Goal: Task Accomplishment & Management: Use online tool/utility

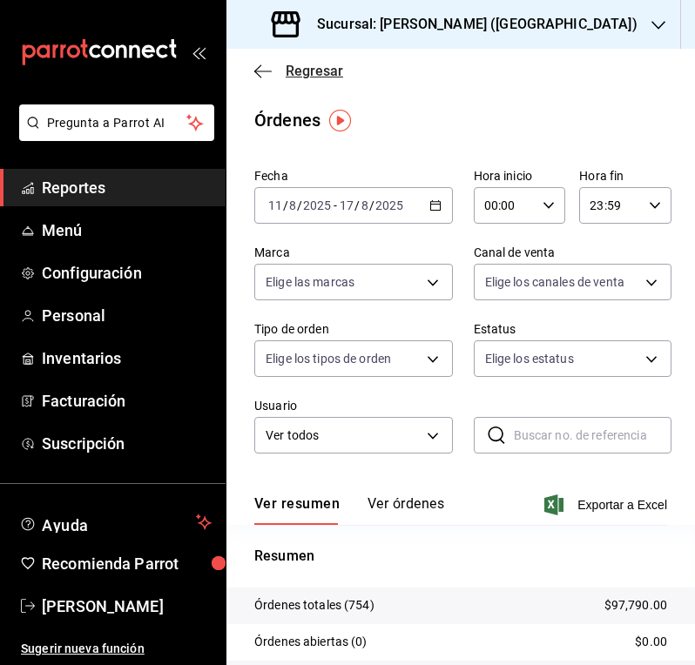
click at [314, 70] on span "Regresar" at bounding box center [314, 71] width 57 height 17
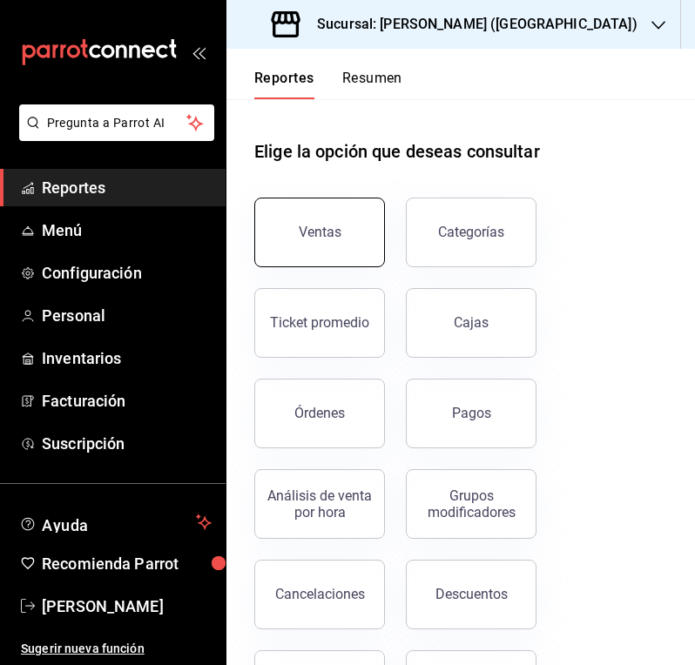
click at [340, 246] on button "Ventas" at bounding box center [319, 233] width 131 height 70
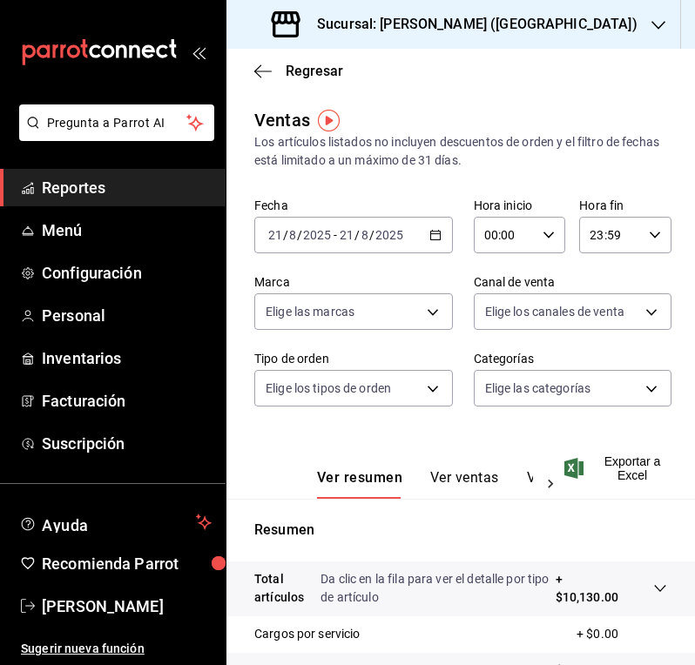
click at [429, 239] on icon "button" at bounding box center [435, 235] width 12 height 12
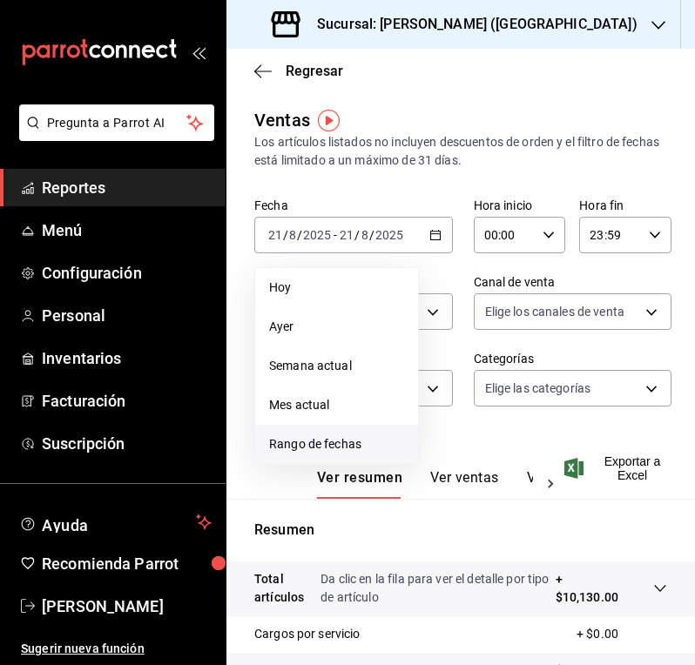
click at [296, 442] on span "Rango de fechas" at bounding box center [336, 444] width 135 height 18
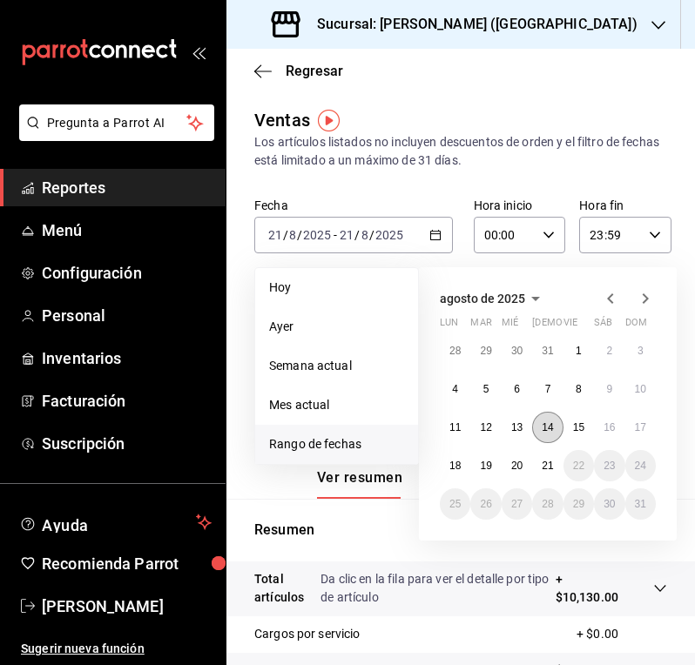
click at [553, 427] on abbr "14" at bounding box center [547, 428] width 11 height 12
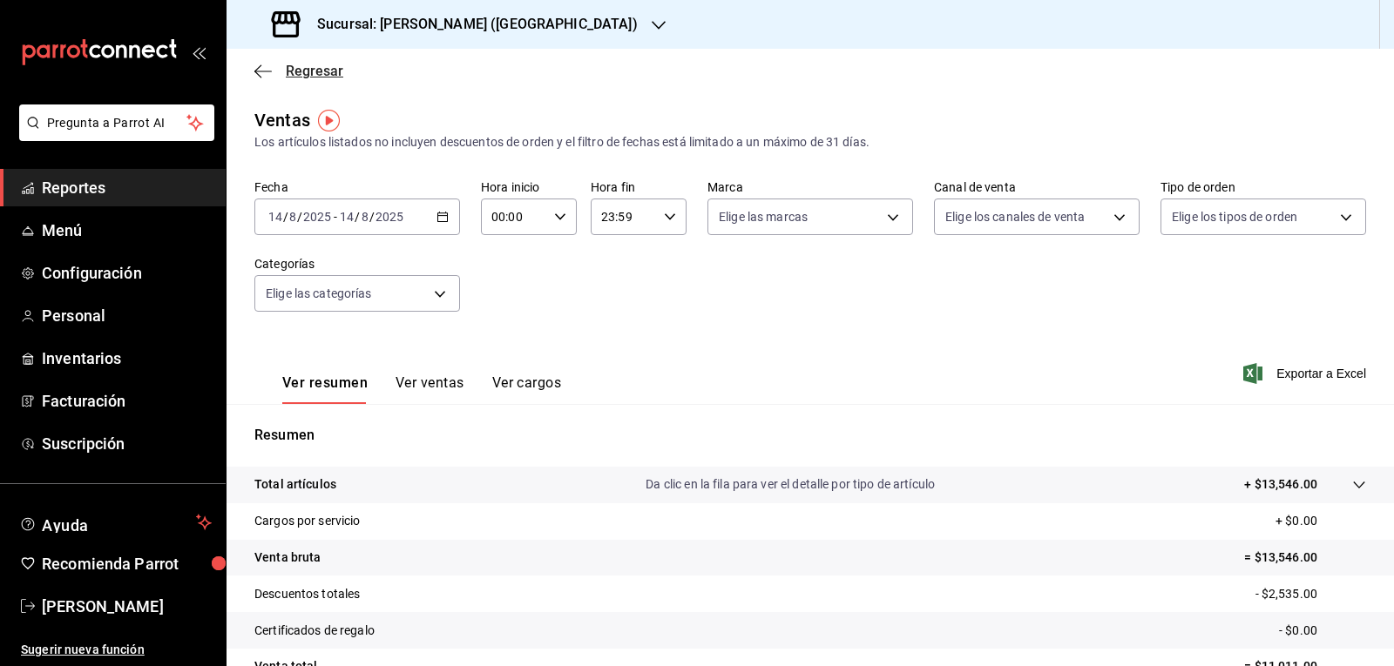
click at [315, 69] on span "Regresar" at bounding box center [314, 71] width 57 height 17
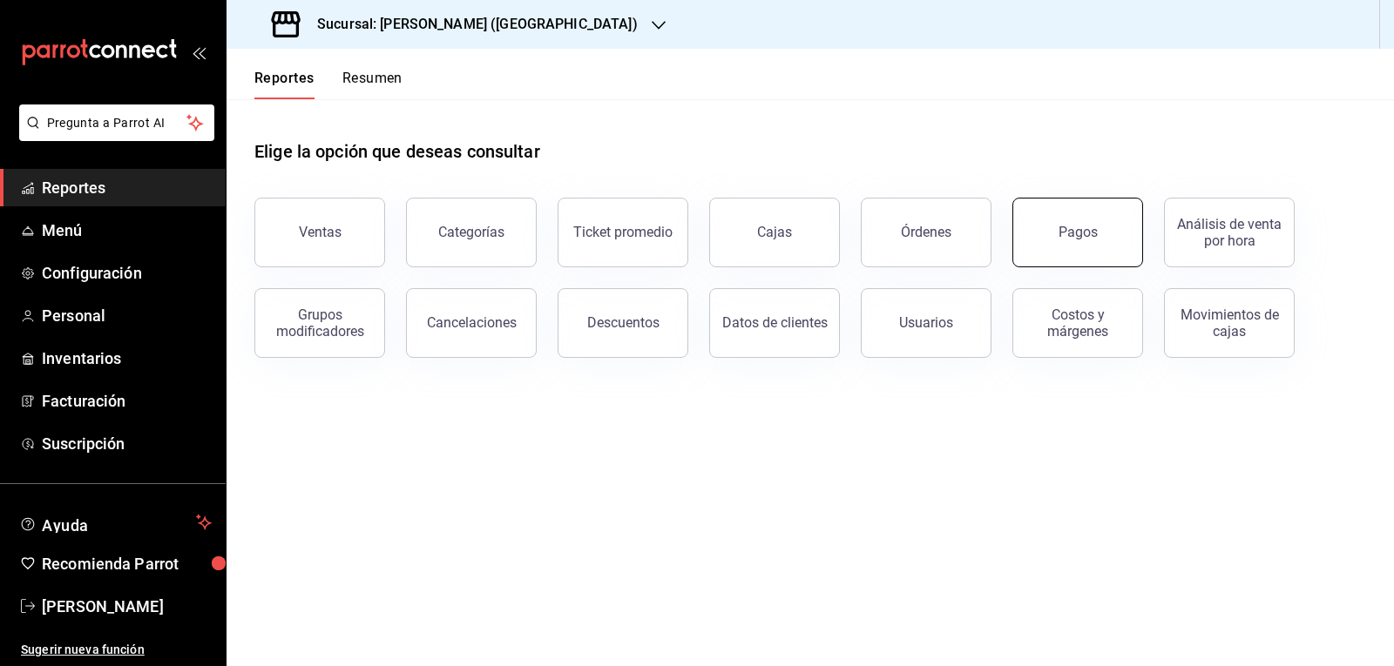
click at [694, 226] on button "Pagos" at bounding box center [1077, 233] width 131 height 70
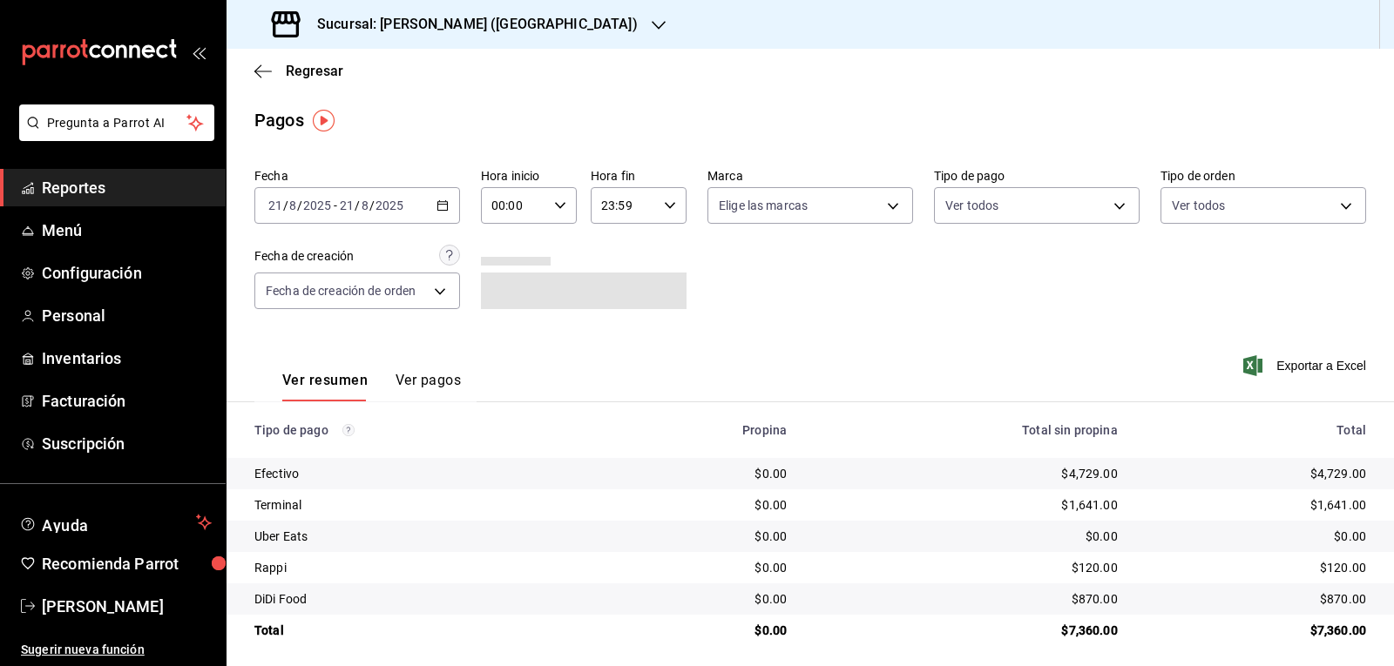
click at [442, 212] on div "[DATE] [DATE] - [DATE] [DATE]" at bounding box center [357, 205] width 206 height 37
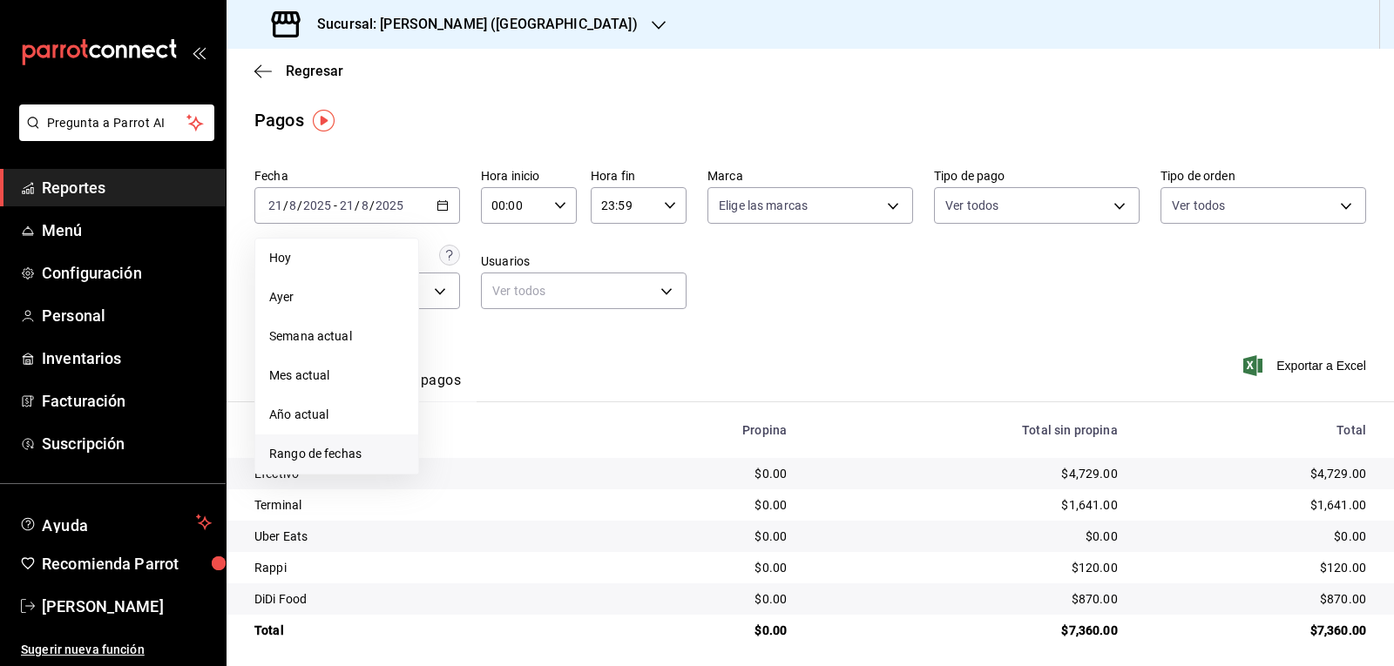
click at [336, 449] on span "Rango de fechas" at bounding box center [336, 454] width 135 height 18
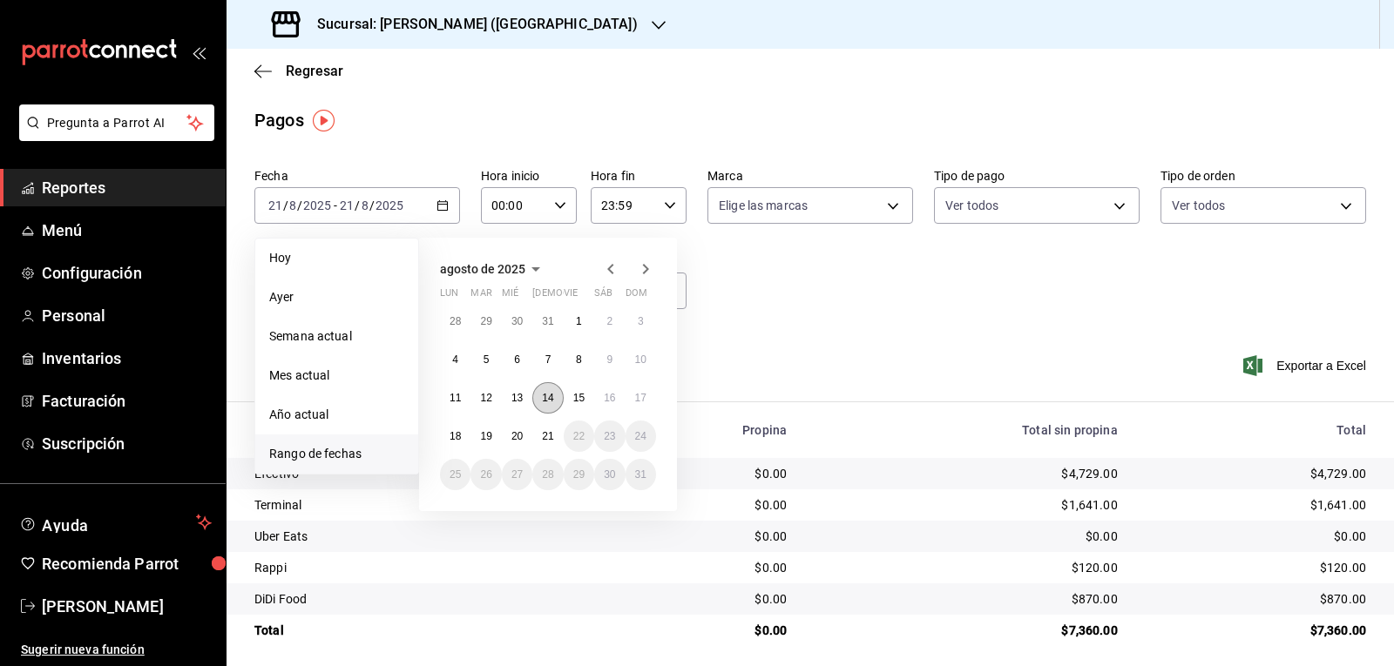
click at [552, 396] on abbr "14" at bounding box center [547, 398] width 11 height 12
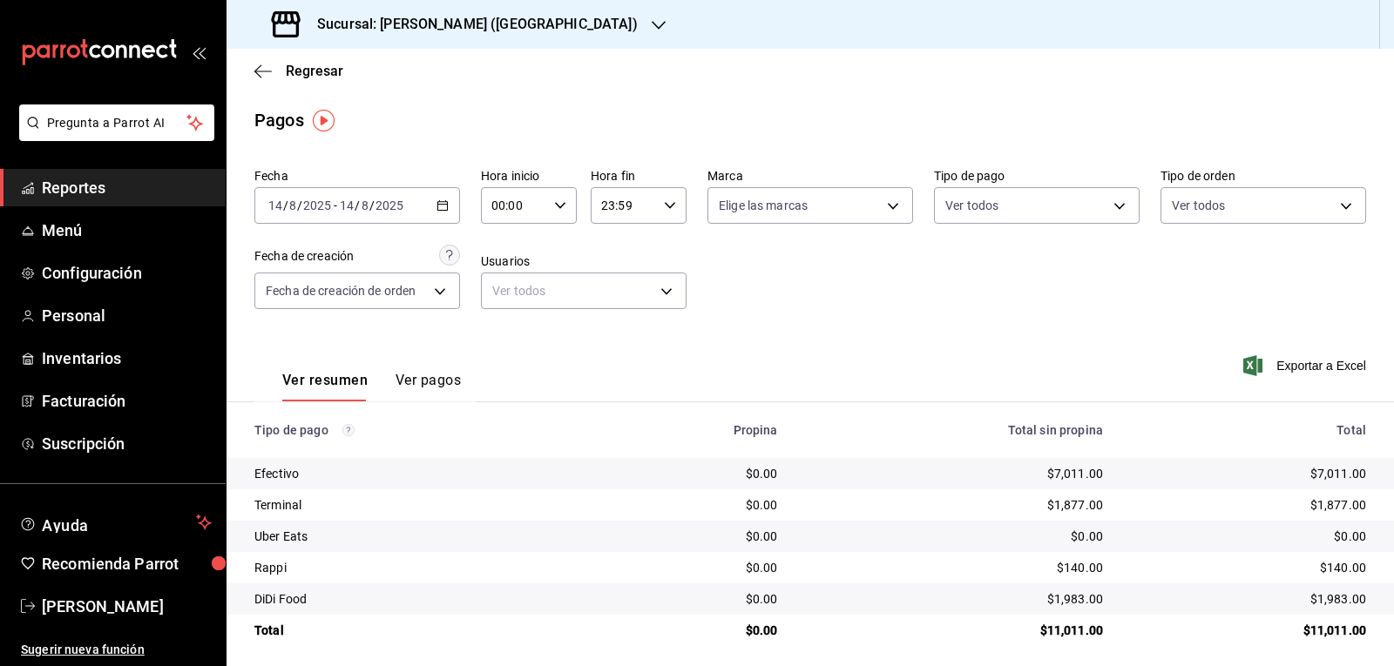
click at [294, 61] on div "Regresar" at bounding box center [809, 71] width 1167 height 44
click at [296, 71] on span "Regresar" at bounding box center [314, 71] width 57 height 17
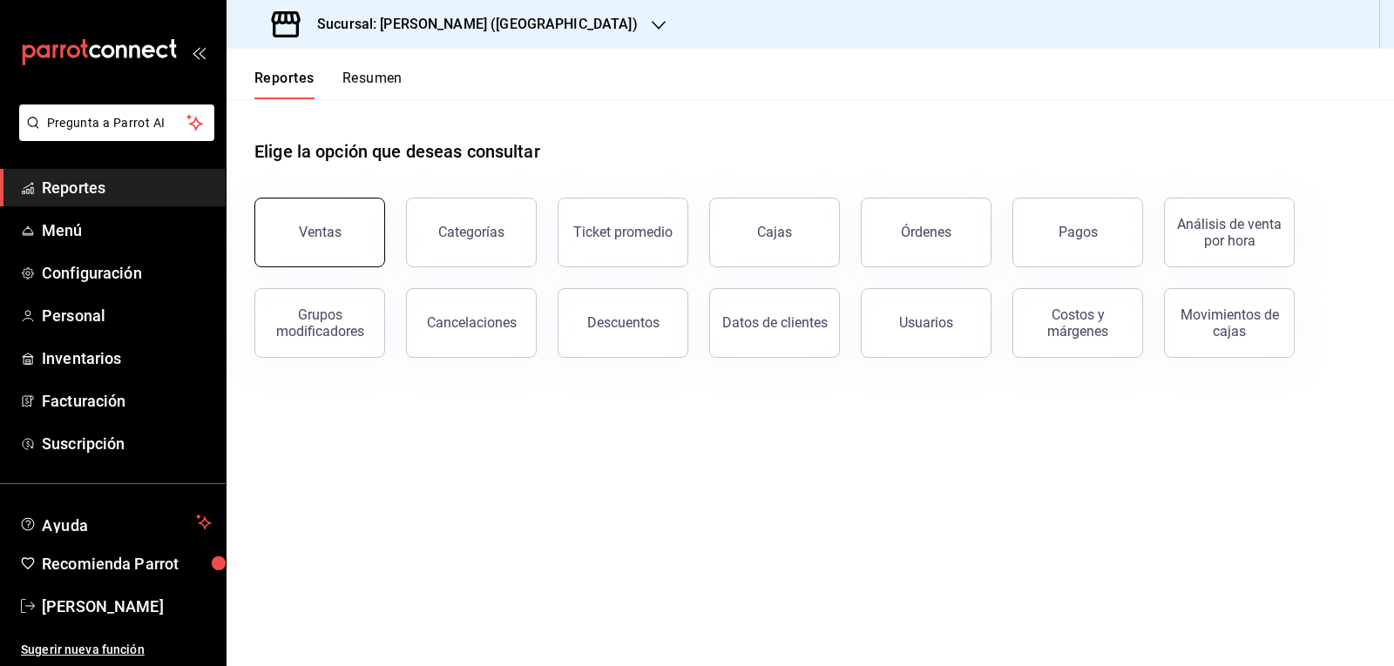
click at [303, 255] on button "Ventas" at bounding box center [319, 233] width 131 height 70
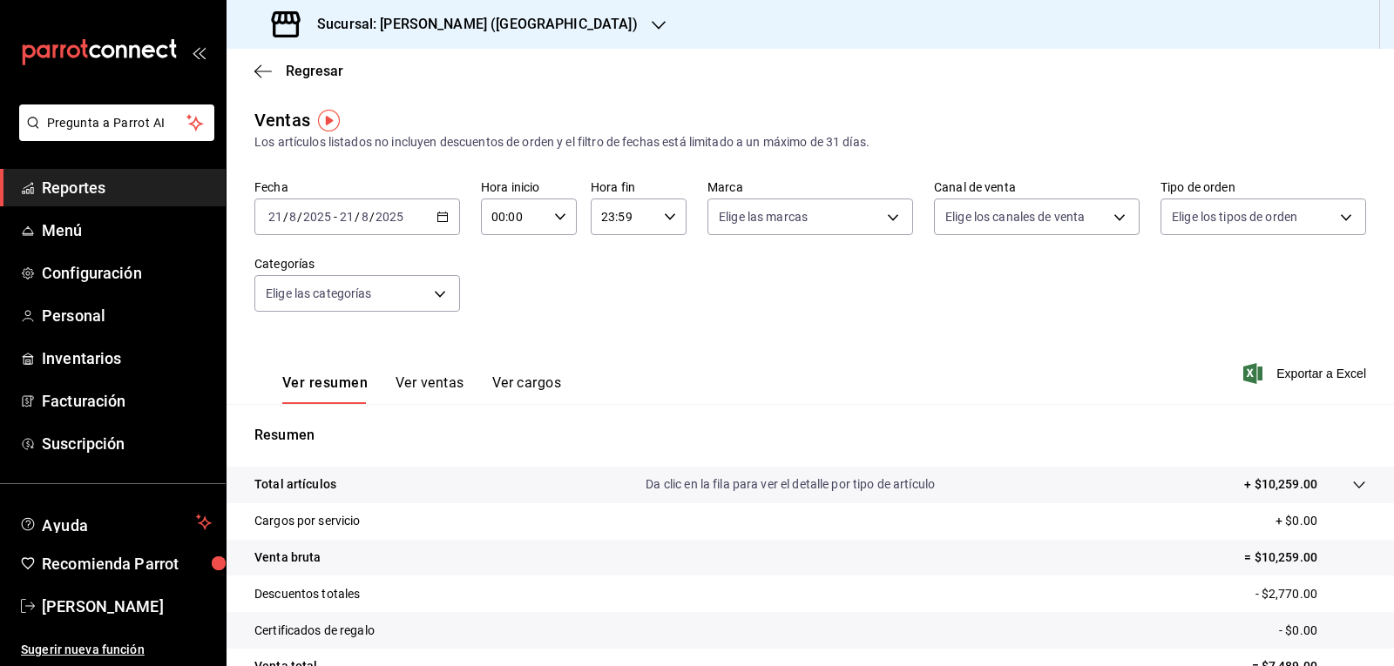
click at [444, 218] on \(Stroke\) "button" at bounding box center [442, 218] width 10 height 10
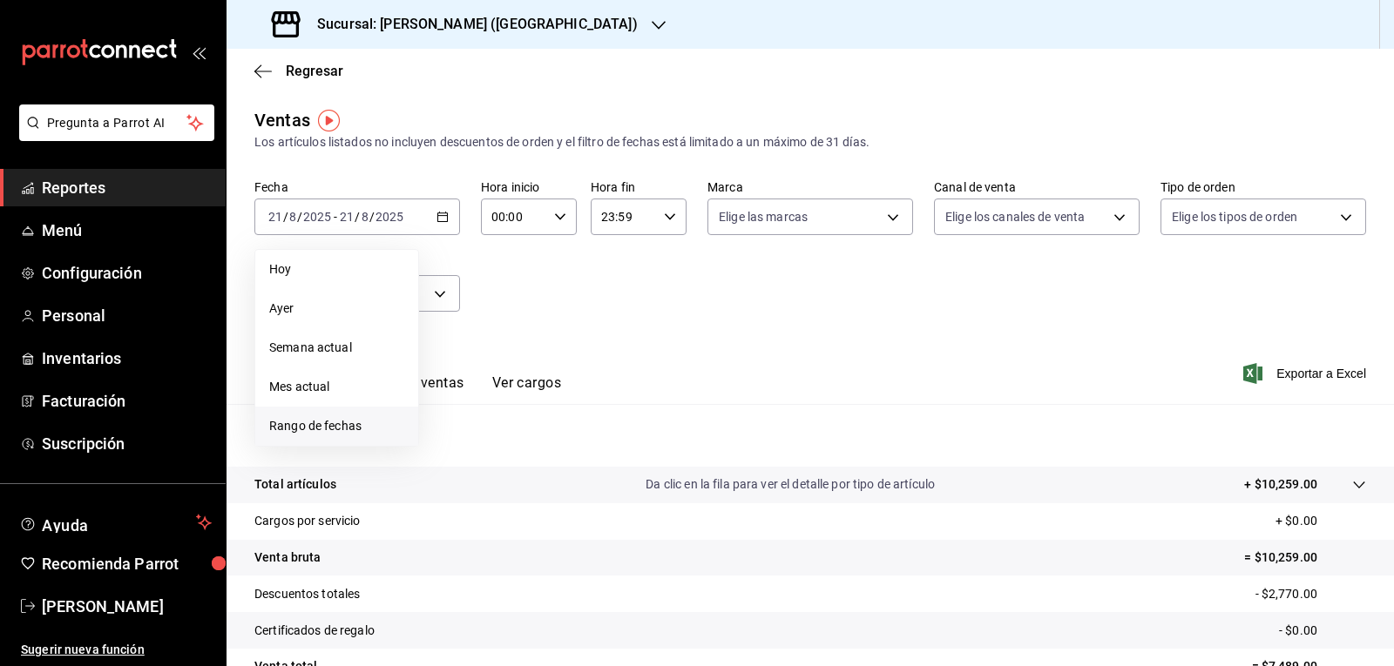
click at [368, 434] on span "Rango de fechas" at bounding box center [336, 426] width 135 height 18
click at [546, 402] on button "14" at bounding box center [547, 409] width 30 height 31
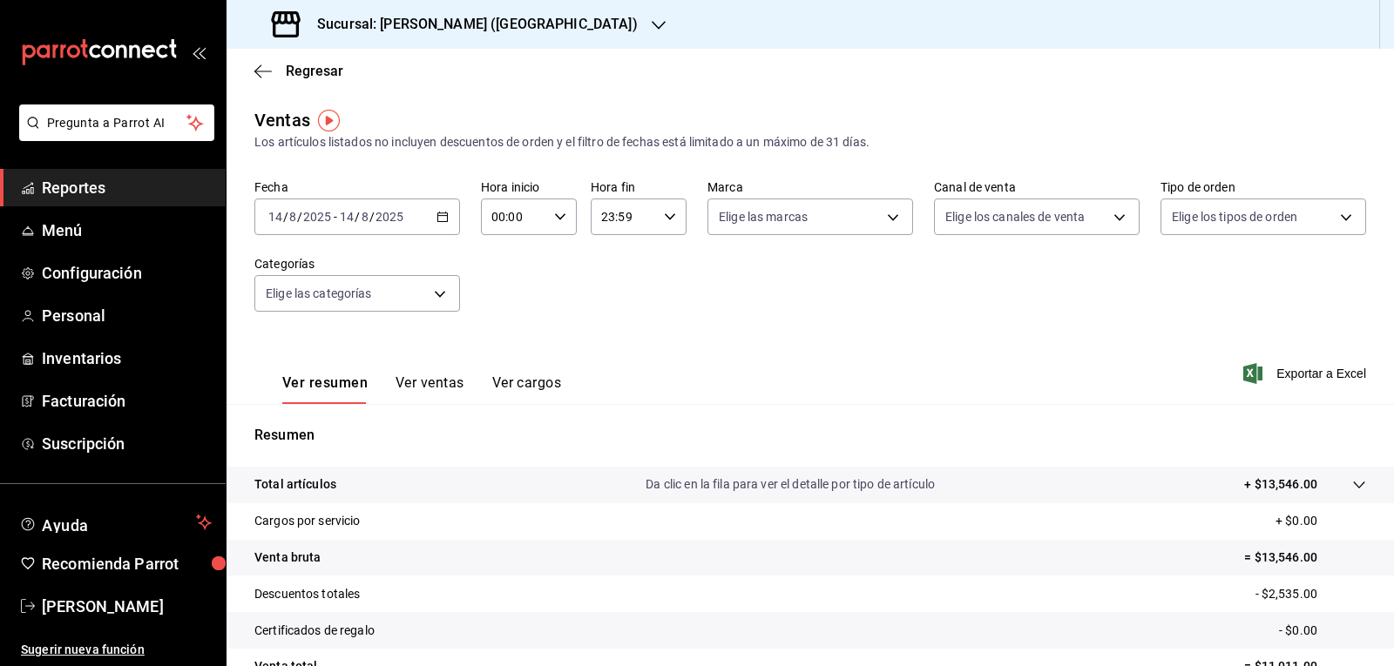
click at [441, 216] on \(Stroke\) "button" at bounding box center [443, 215] width 10 height 1
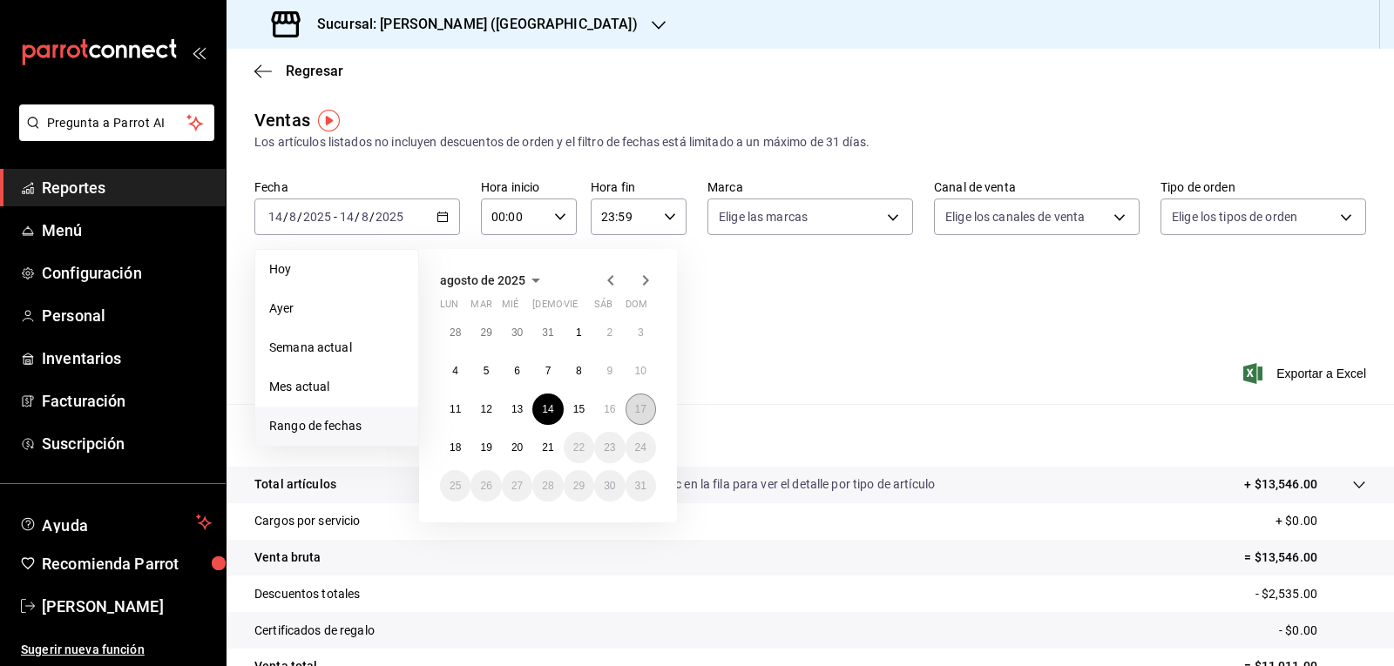
click at [640, 411] on abbr "17" at bounding box center [640, 409] width 11 height 12
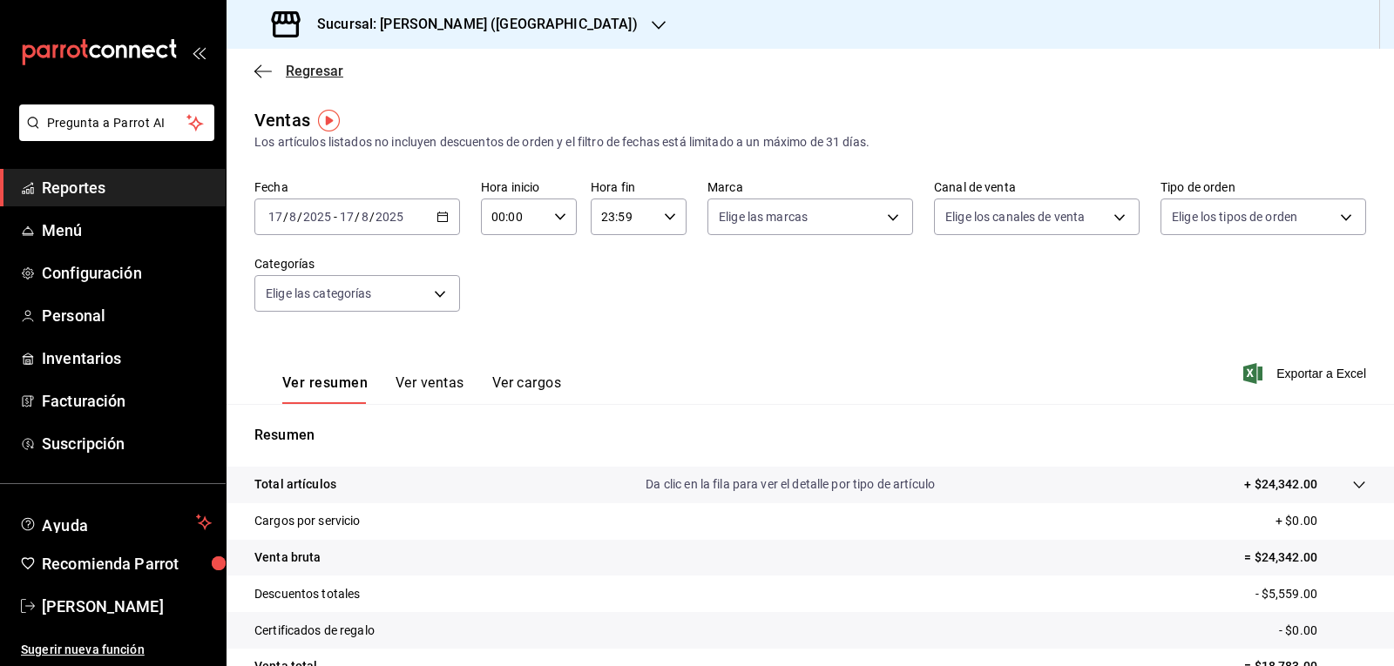
click at [328, 68] on span "Regresar" at bounding box center [314, 71] width 57 height 17
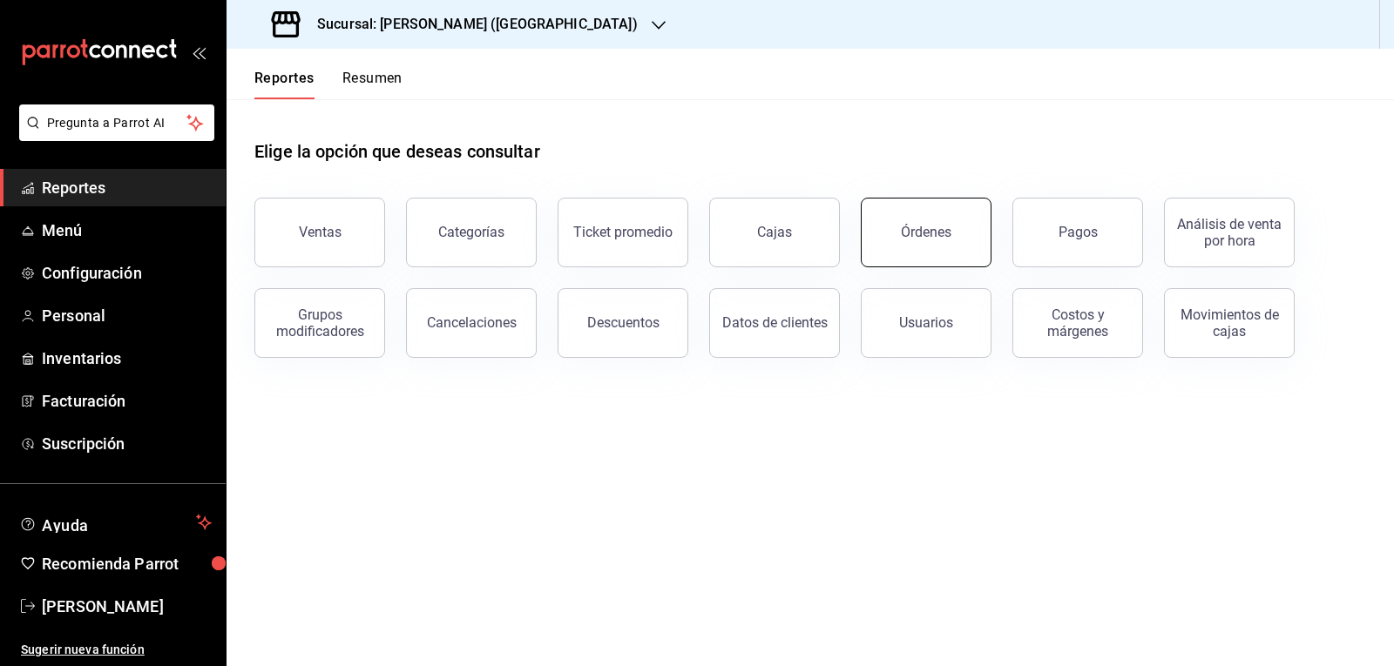
click at [694, 246] on button "Órdenes" at bounding box center [926, 233] width 131 height 70
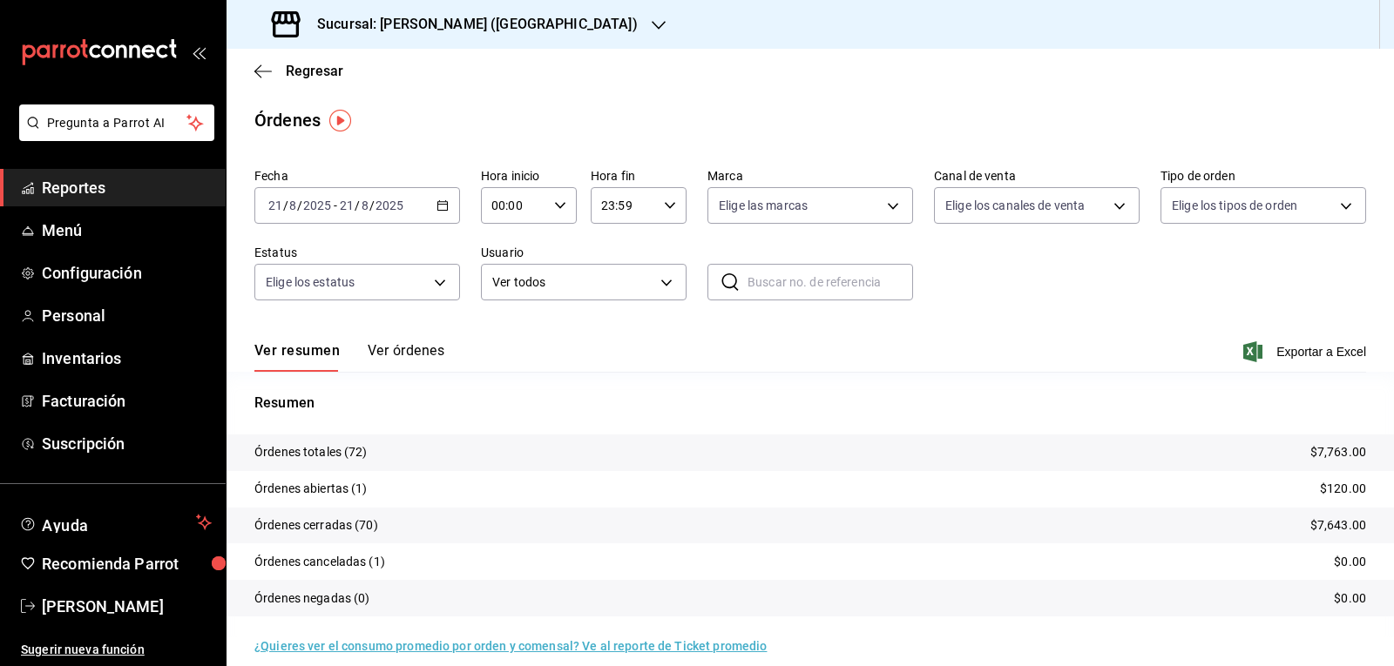
click at [449, 206] on div "[DATE] [DATE] - [DATE] [DATE]" at bounding box center [357, 205] width 206 height 37
click at [376, 456] on span "Rango de fechas" at bounding box center [336, 454] width 135 height 18
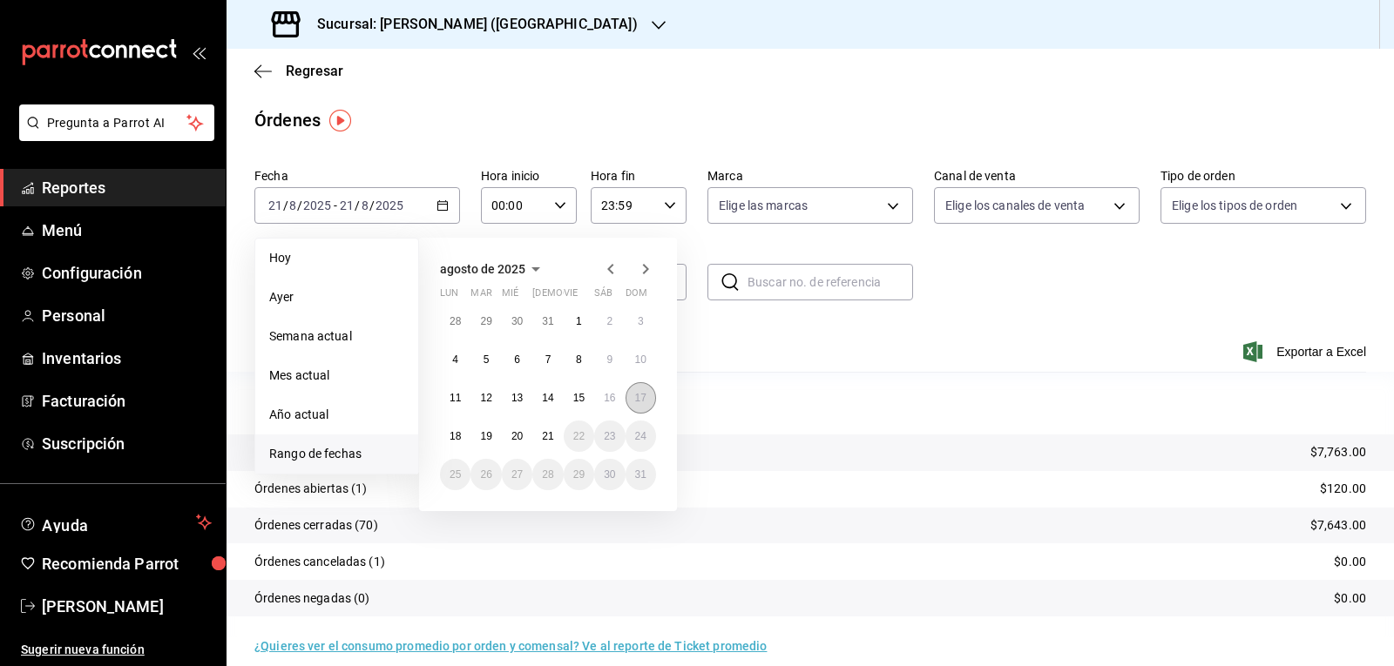
click at [642, 397] on abbr "17" at bounding box center [640, 398] width 11 height 12
click at [643, 397] on abbr "17" at bounding box center [640, 398] width 11 height 12
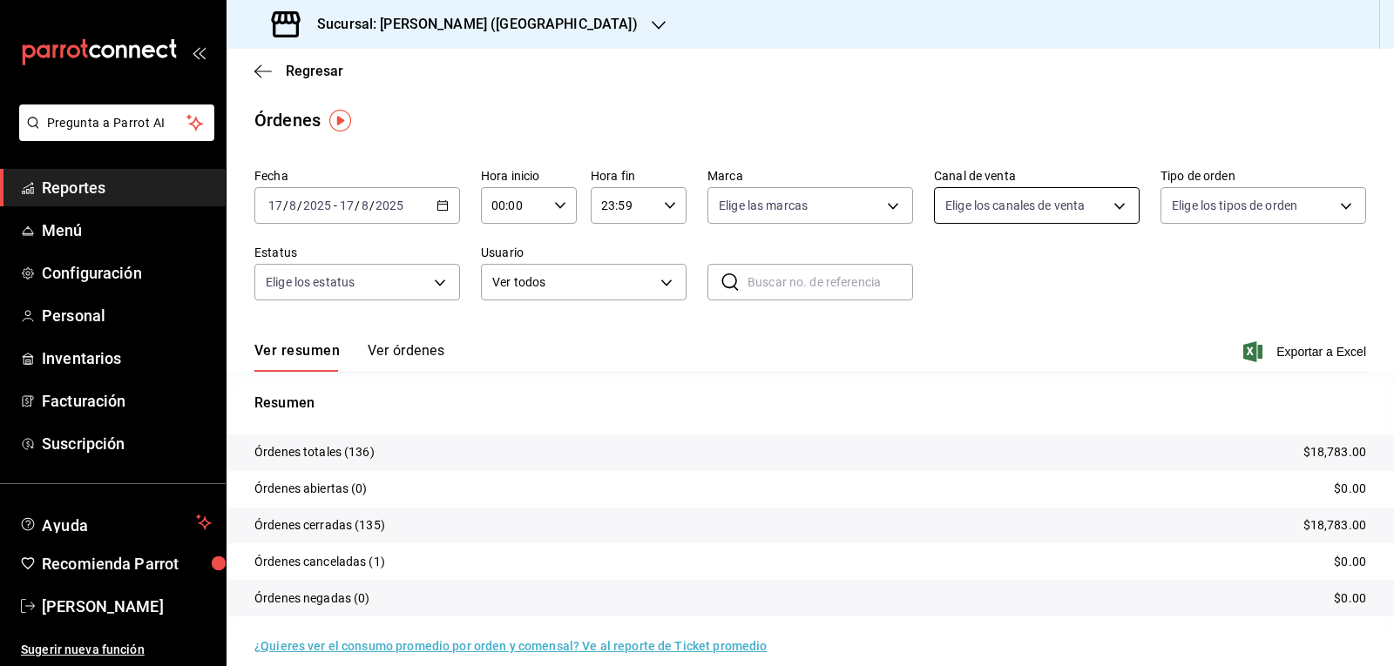
click at [694, 206] on body "Pregunta a Parrot AI Reportes Menú Configuración Personal Inventarios Facturaci…" at bounding box center [697, 333] width 1394 height 666
click at [694, 413] on input "checkbox" at bounding box center [945, 410] width 16 height 16
checkbox input "true"
type input "RAPPI"
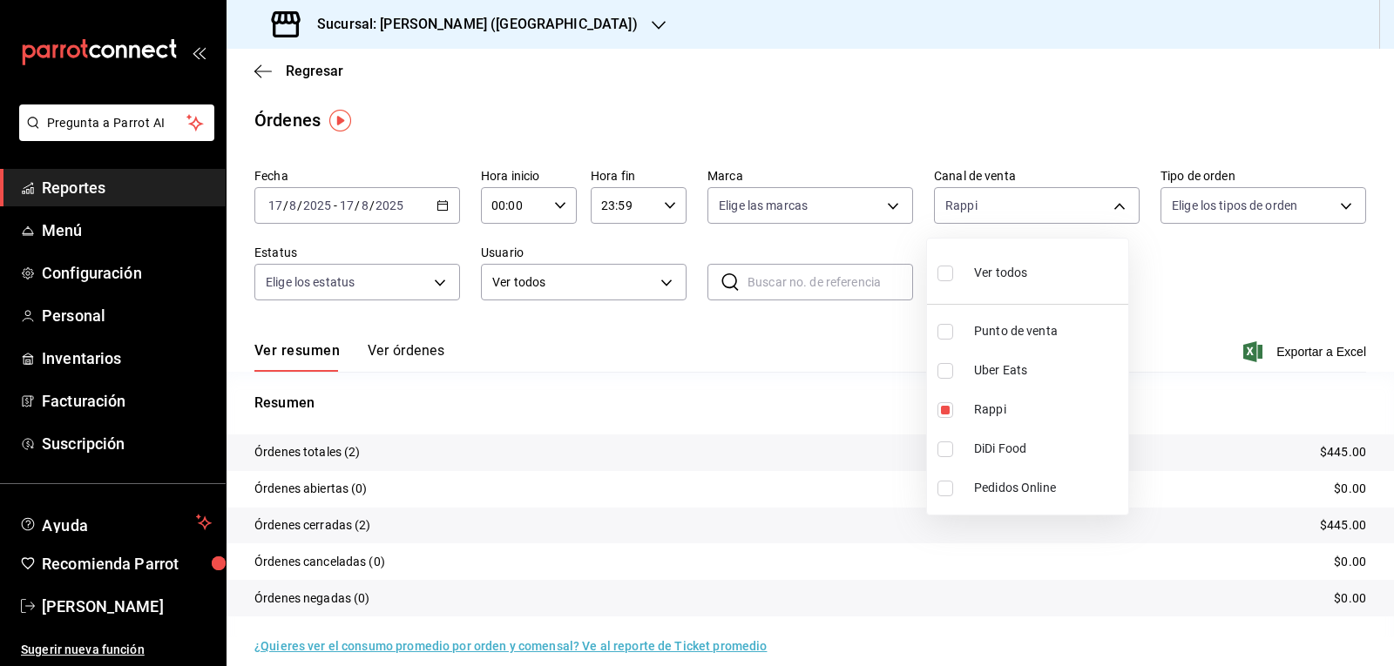
click at [571, 337] on div at bounding box center [697, 333] width 1394 height 666
click at [396, 344] on button "Ver órdenes" at bounding box center [406, 357] width 77 height 30
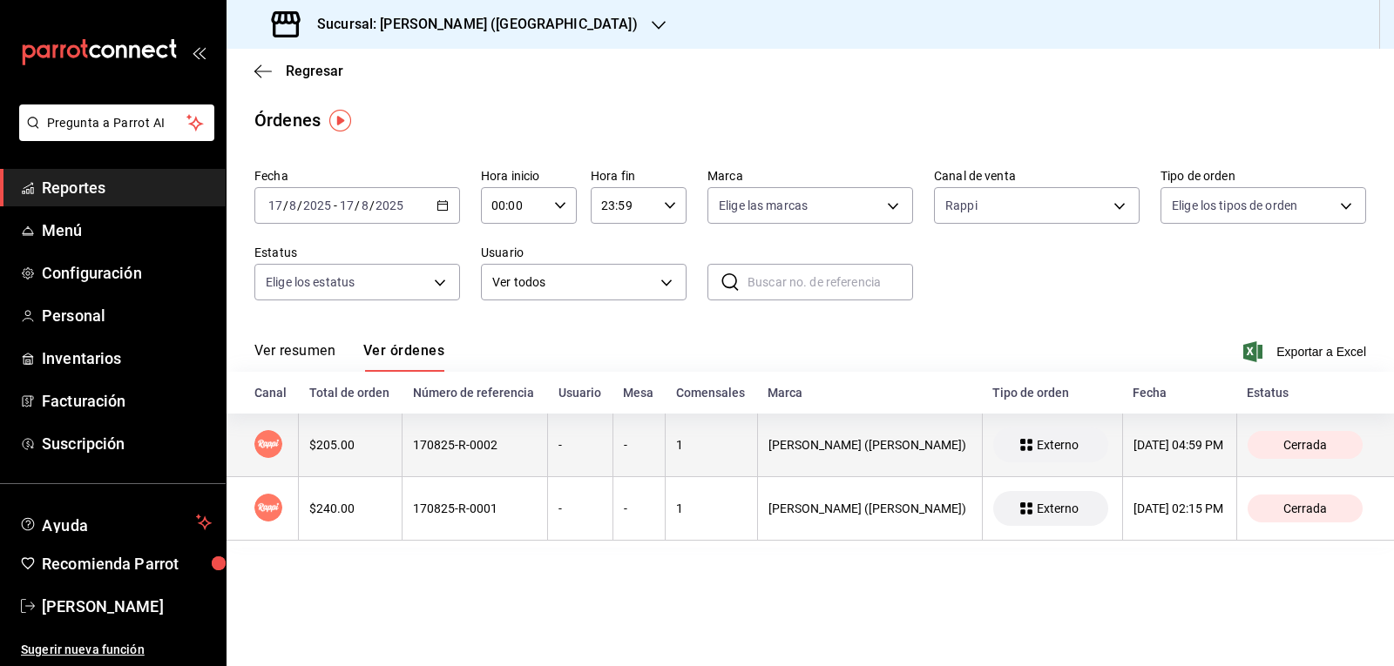
click at [694, 447] on span "Cerrada" at bounding box center [1304, 445] width 57 height 14
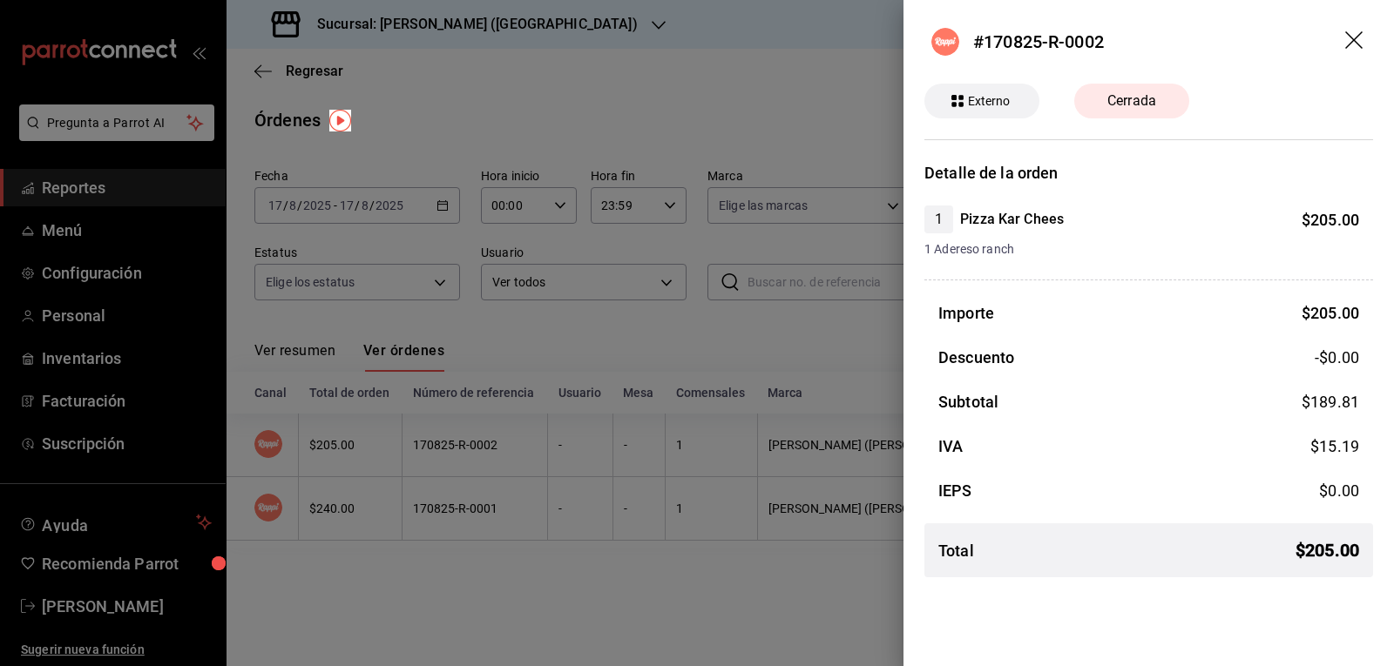
click at [694, 40] on icon "drag" at bounding box center [1355, 41] width 21 height 21
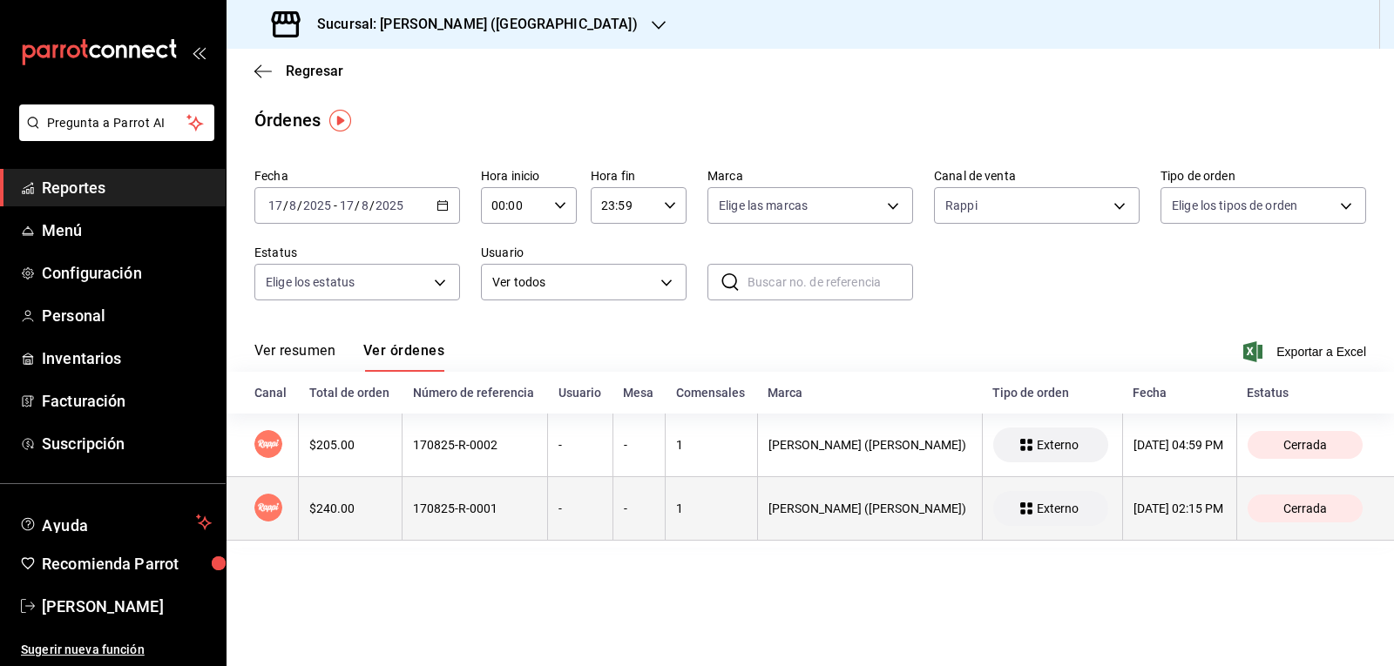
click at [694, 510] on span "Cerrada" at bounding box center [1304, 509] width 57 height 14
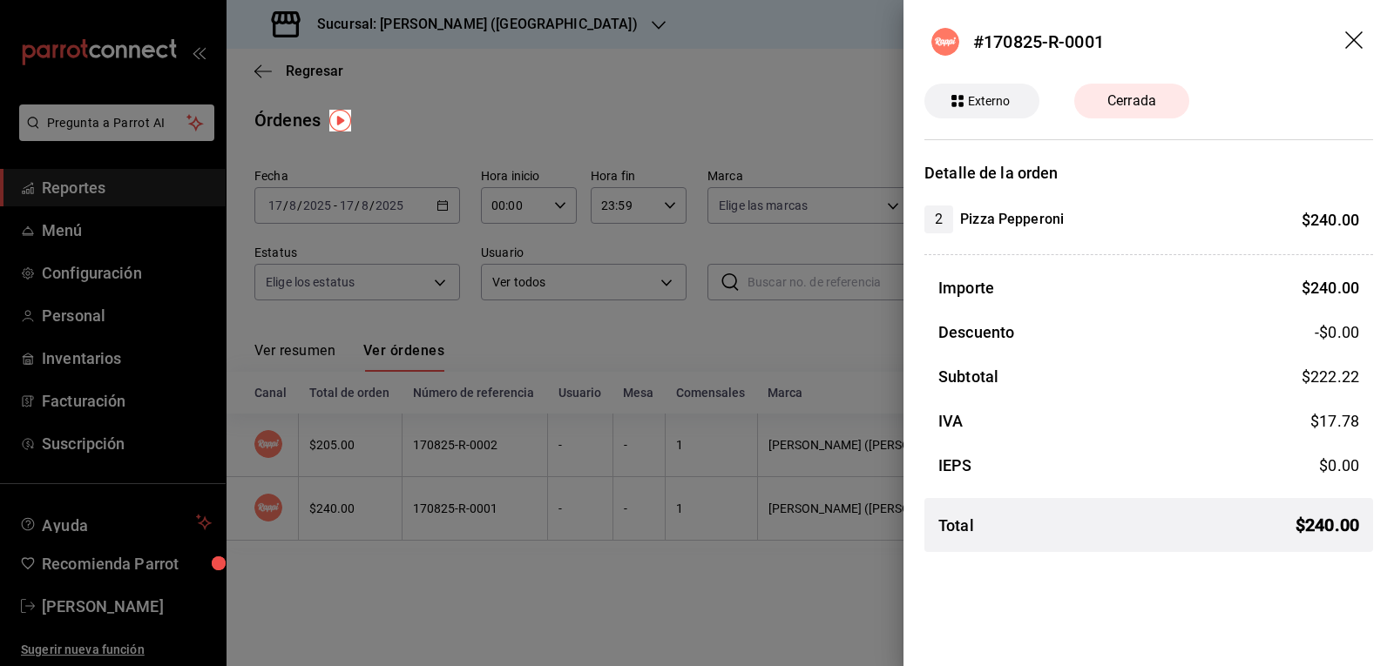
click at [694, 37] on icon "drag" at bounding box center [1353, 39] width 17 height 17
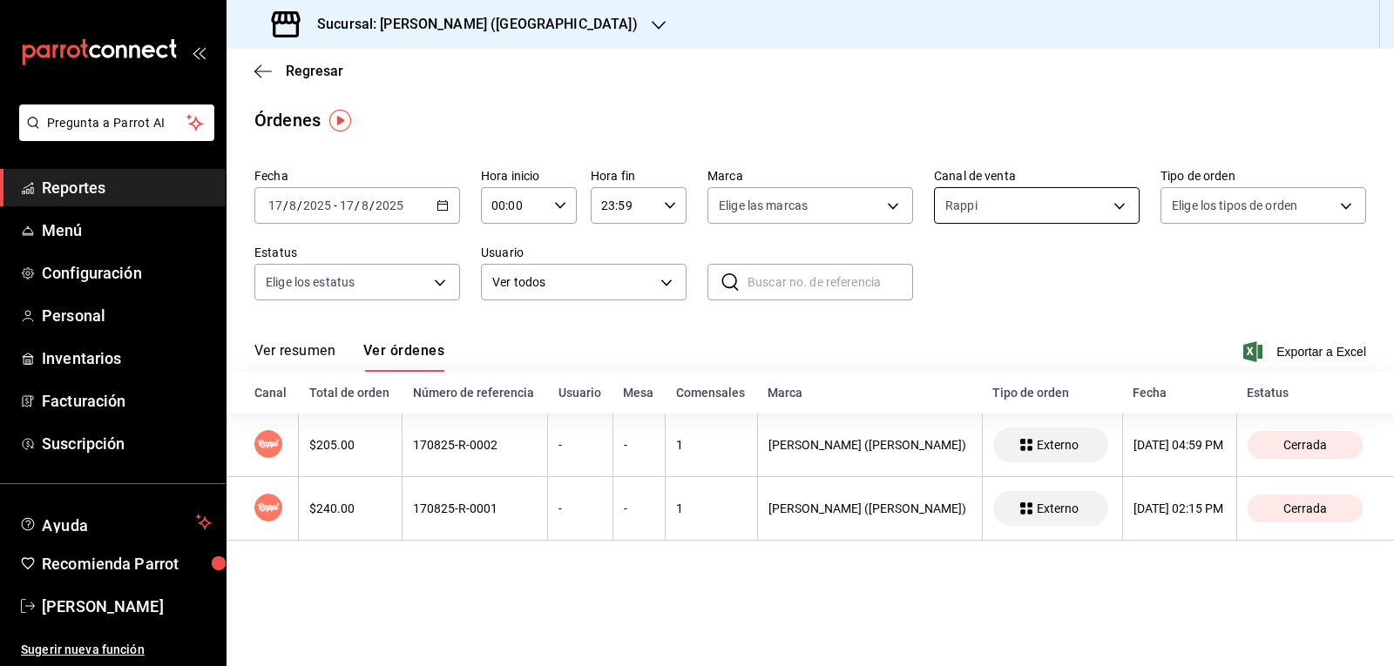
click at [694, 204] on body "Pregunta a Parrot AI Reportes Menú Configuración Personal Inventarios Facturaci…" at bounding box center [697, 333] width 1394 height 666
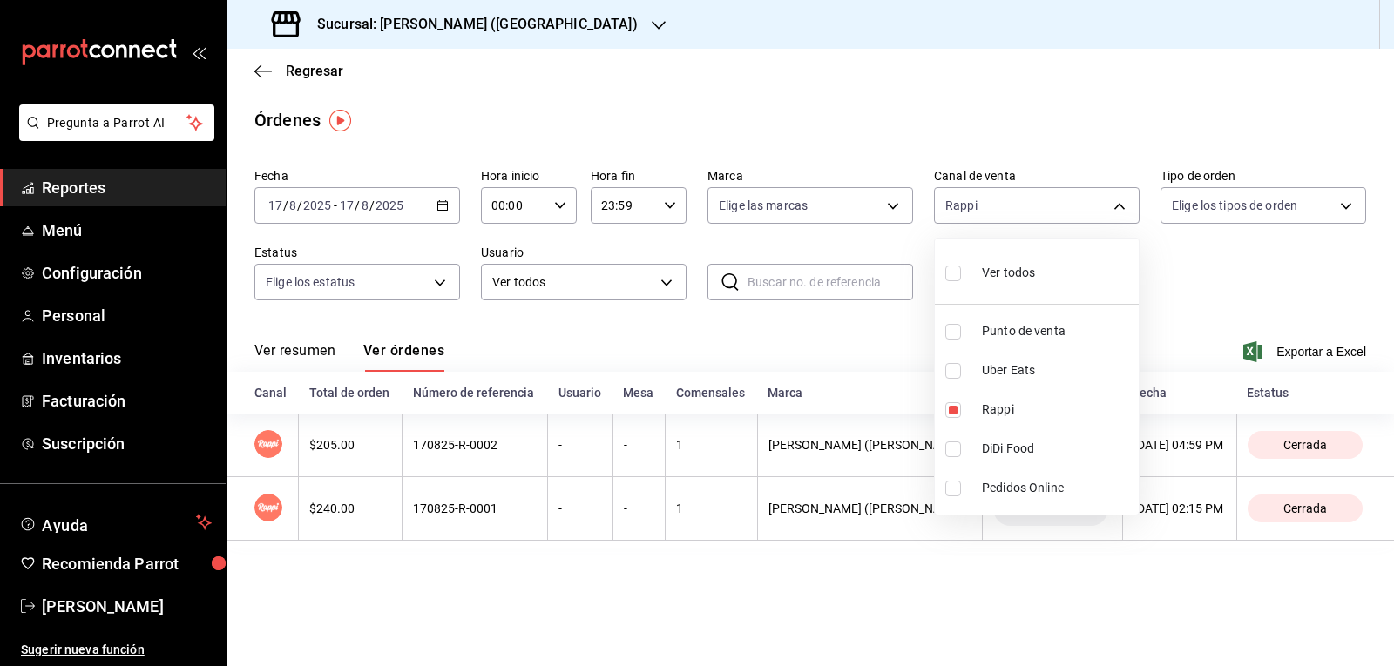
click at [694, 412] on input "checkbox" at bounding box center [953, 410] width 16 height 16
checkbox input "false"
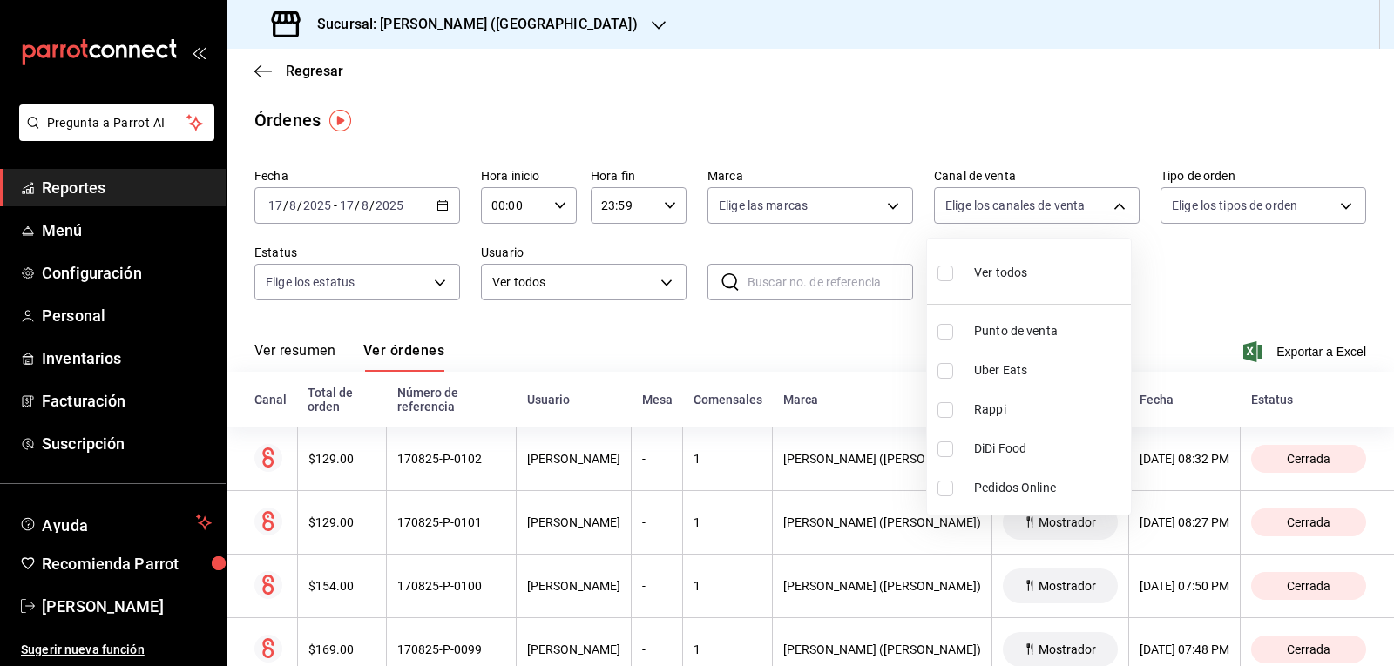
click at [694, 374] on input "checkbox" at bounding box center [945, 371] width 16 height 16
checkbox input "true"
type input "UBER_EATS"
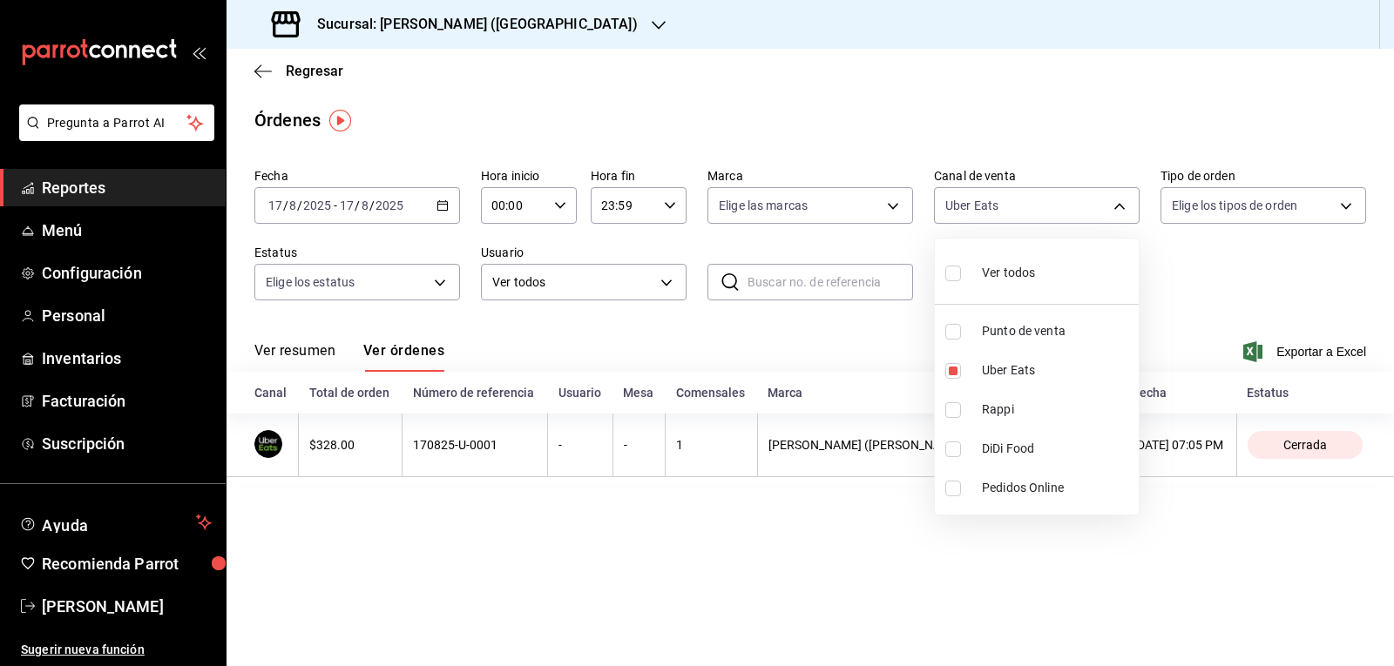
click at [694, 341] on div at bounding box center [697, 333] width 1394 height 666
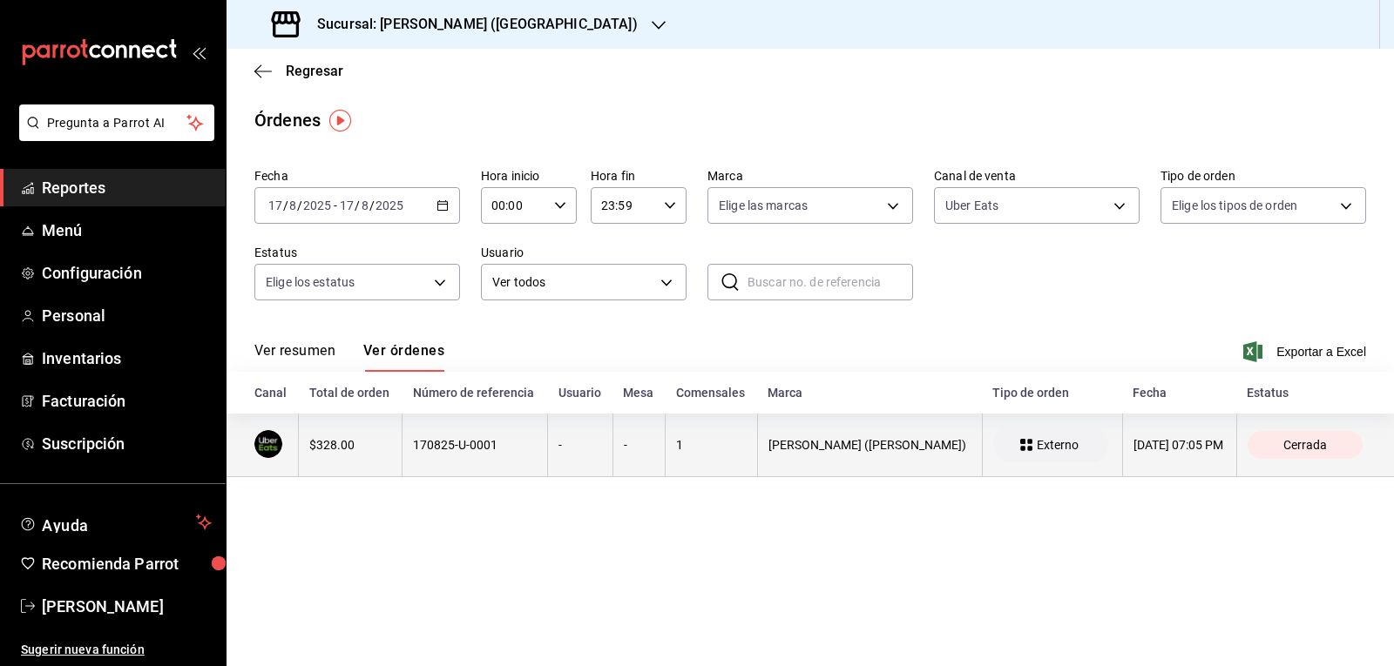
click at [694, 439] on span "Cerrada" at bounding box center [1304, 445] width 57 height 14
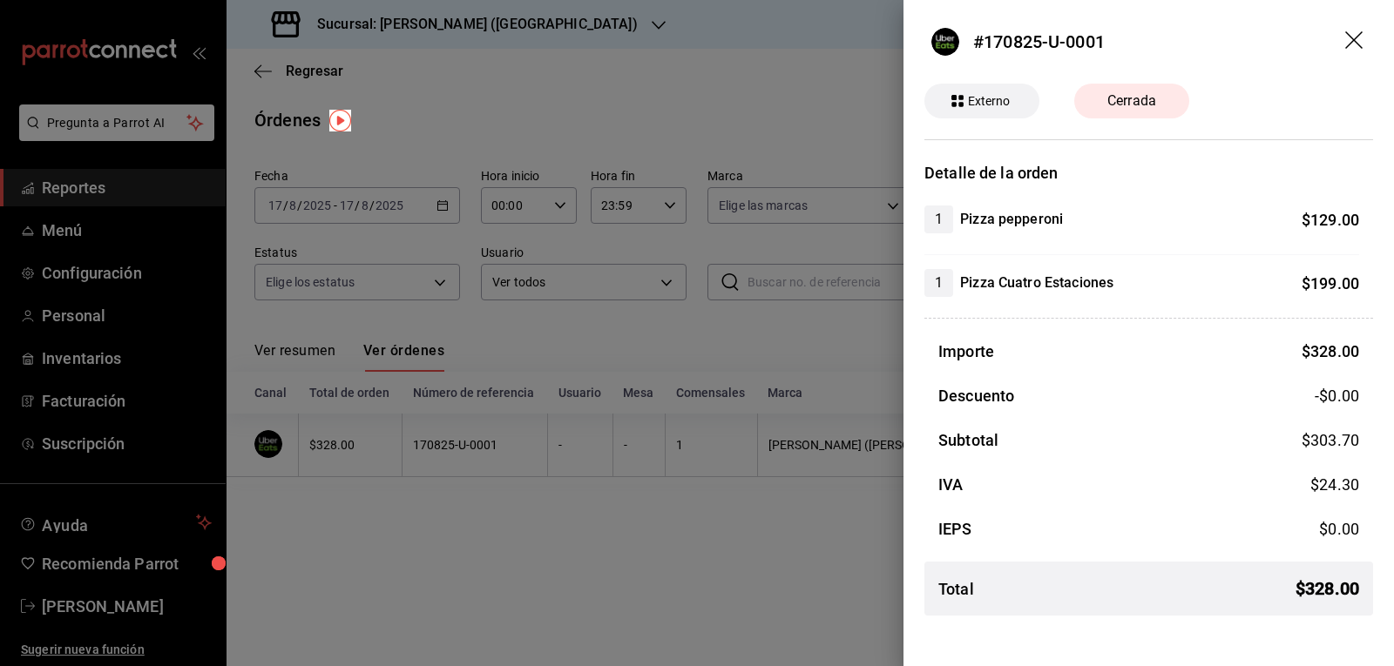
click at [694, 37] on icon "drag" at bounding box center [1355, 41] width 21 height 21
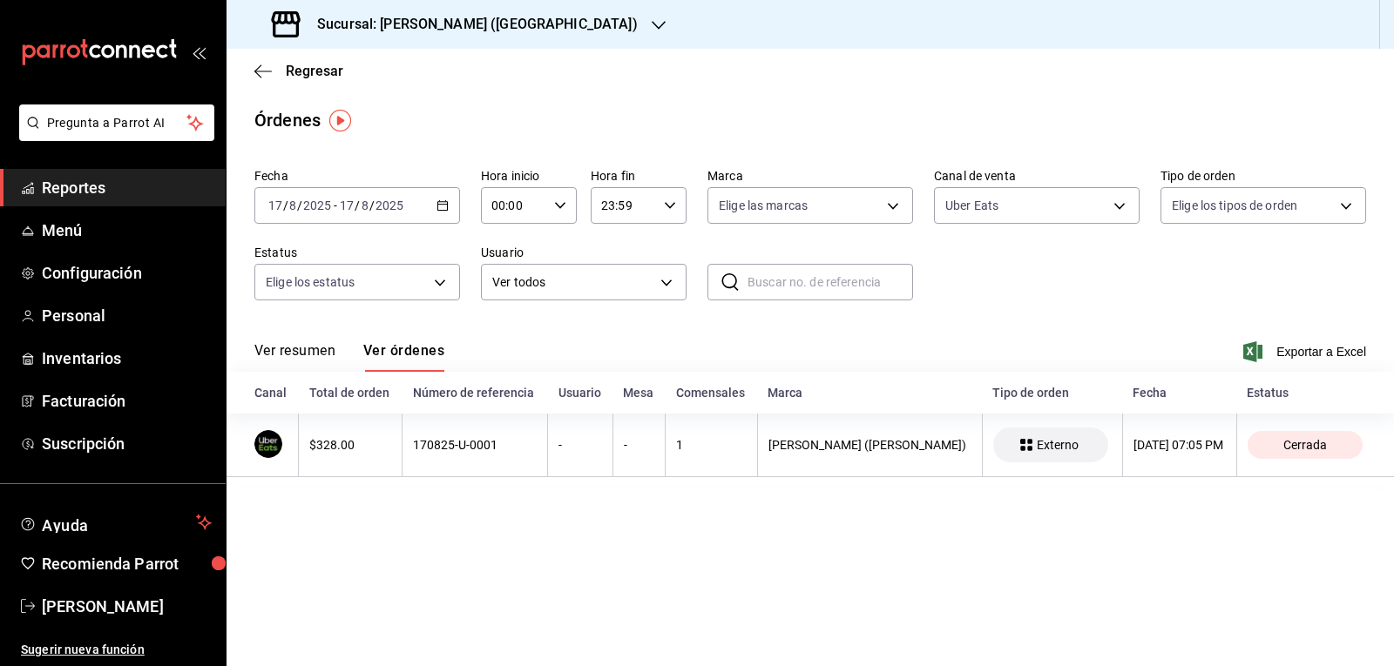
click at [333, 79] on div "Regresar" at bounding box center [809, 71] width 1167 height 44
click at [442, 206] on icon "button" at bounding box center [442, 205] width 12 height 12
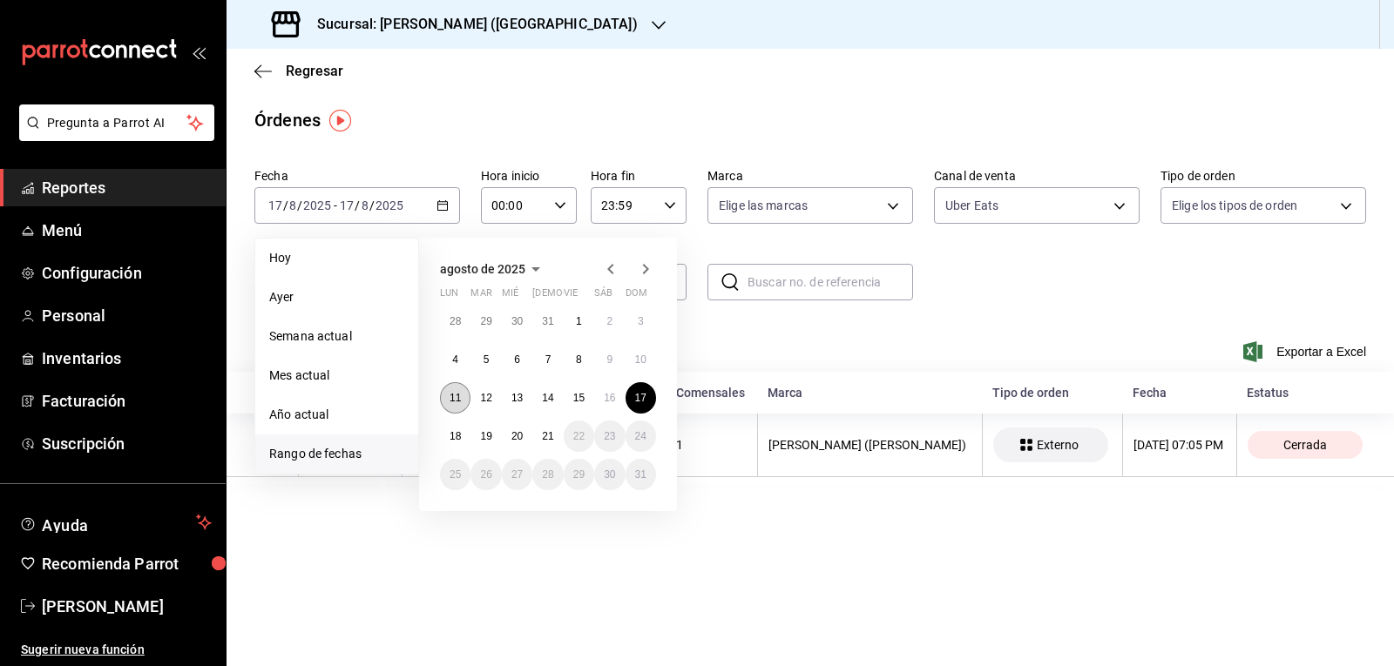
click at [459, 402] on abbr "11" at bounding box center [454, 398] width 11 height 12
click at [645, 400] on abbr "17" at bounding box center [640, 398] width 11 height 12
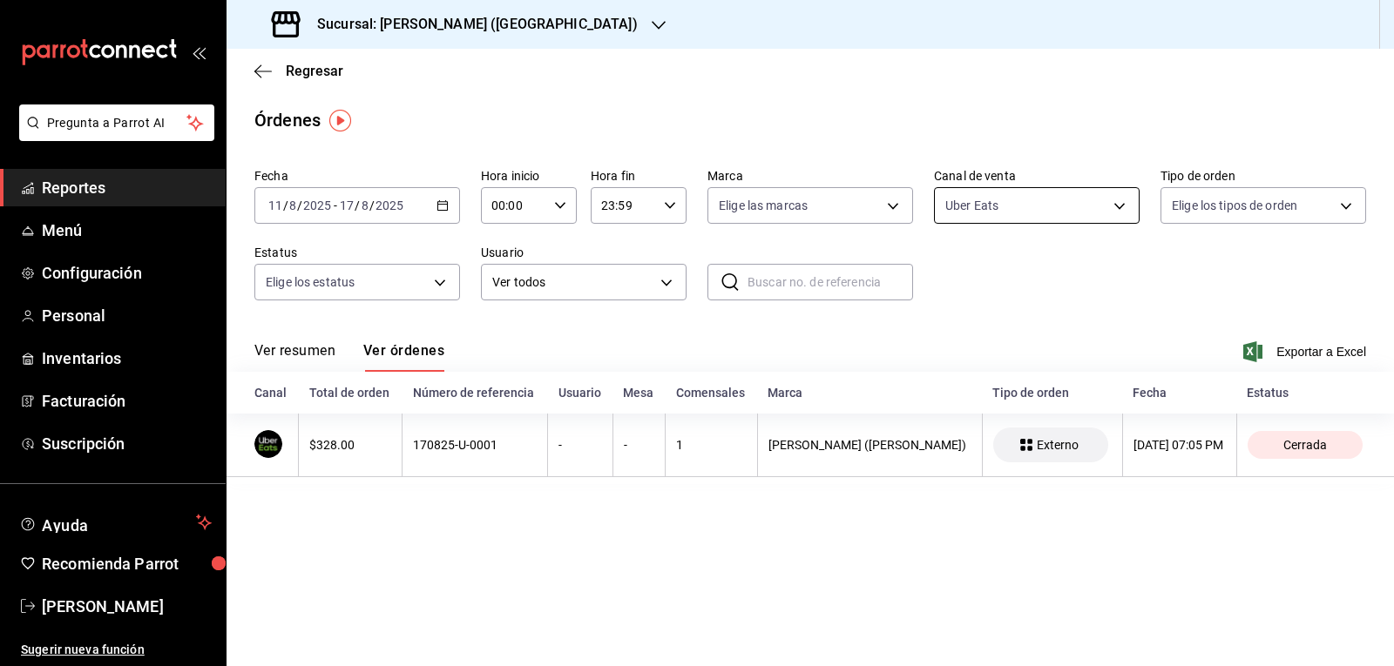
click at [694, 201] on body "Pregunta a Parrot AI Reportes Menú Configuración Personal Inventarios Facturaci…" at bounding box center [697, 333] width 1394 height 666
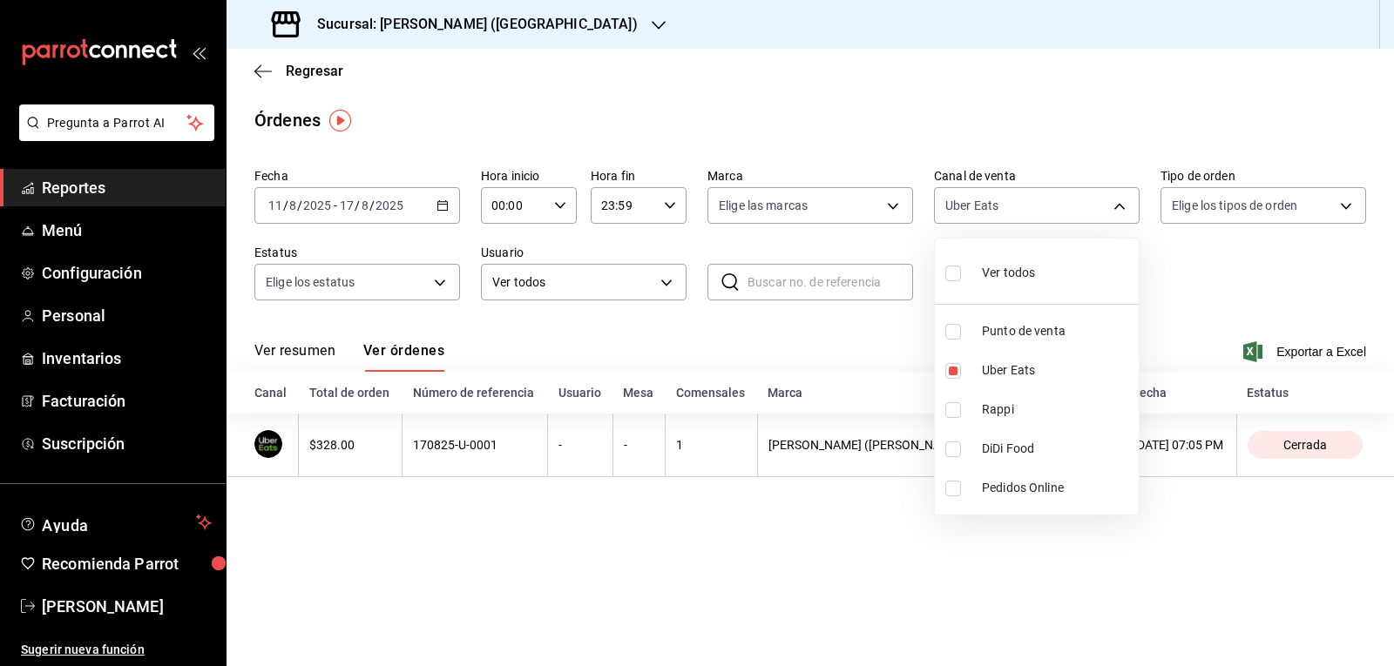
click at [694, 278] on label at bounding box center [956, 272] width 23 height 25
click at [694, 278] on input "checkbox" at bounding box center [953, 274] width 16 height 16
checkbox input "false"
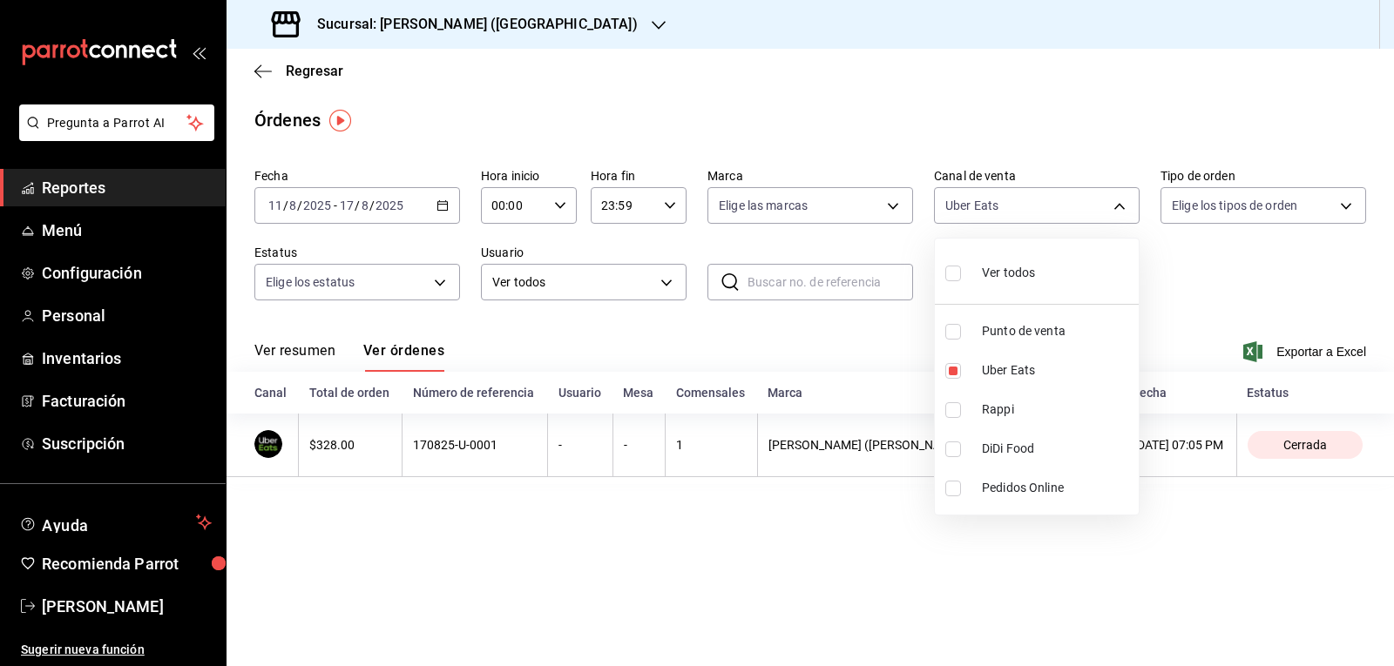
checkbox input "false"
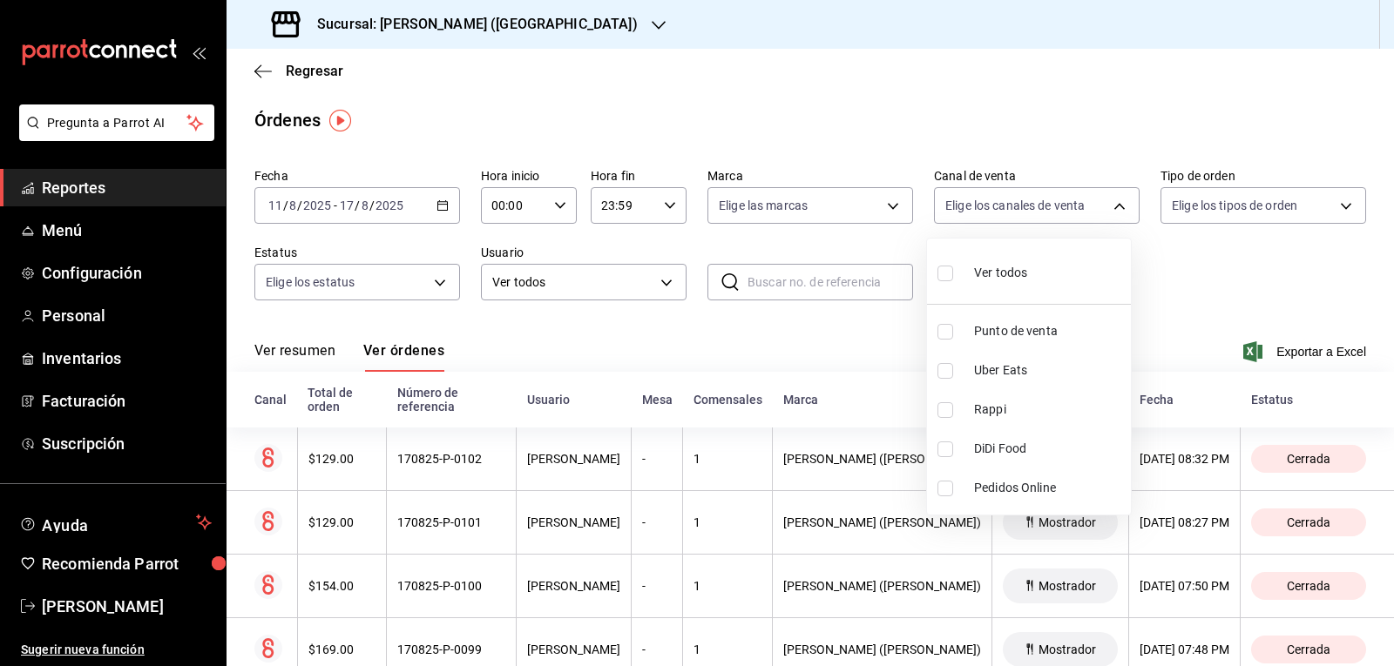
click at [694, 279] on input "checkbox" at bounding box center [945, 274] width 16 height 16
checkbox input "true"
type input "PARROT,UBER_EATS,RAPPI,DIDI_FOOD,ONLINE"
checkbox input "true"
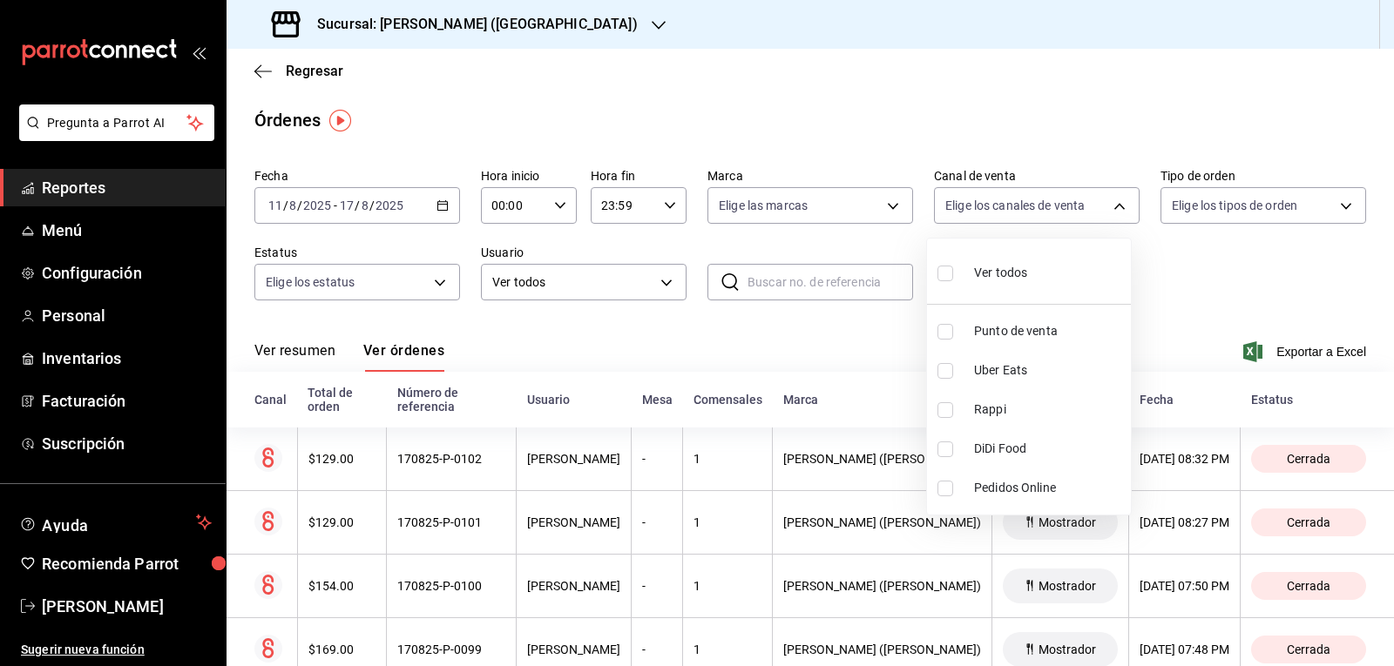
checkbox input "true"
click at [694, 290] on div at bounding box center [697, 333] width 1394 height 666
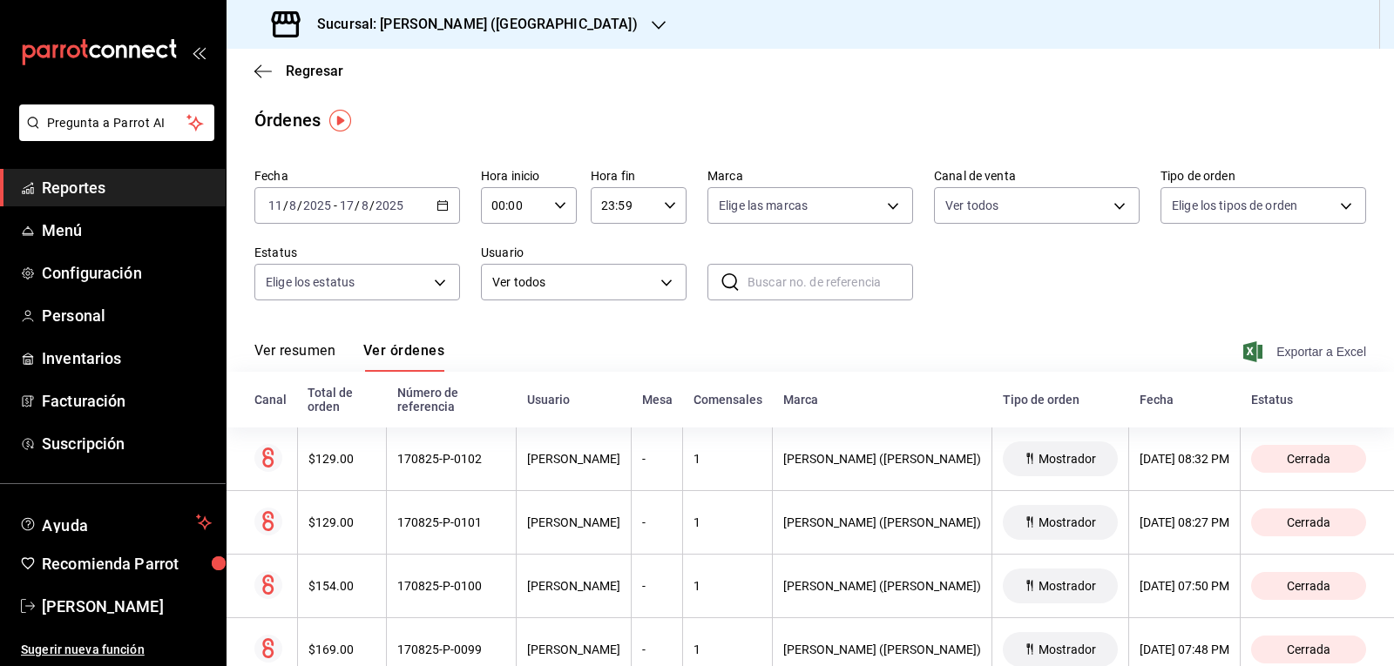
click at [694, 354] on span "Exportar a Excel" at bounding box center [1305, 351] width 119 height 21
